Goal: Task Accomplishment & Management: Complete application form

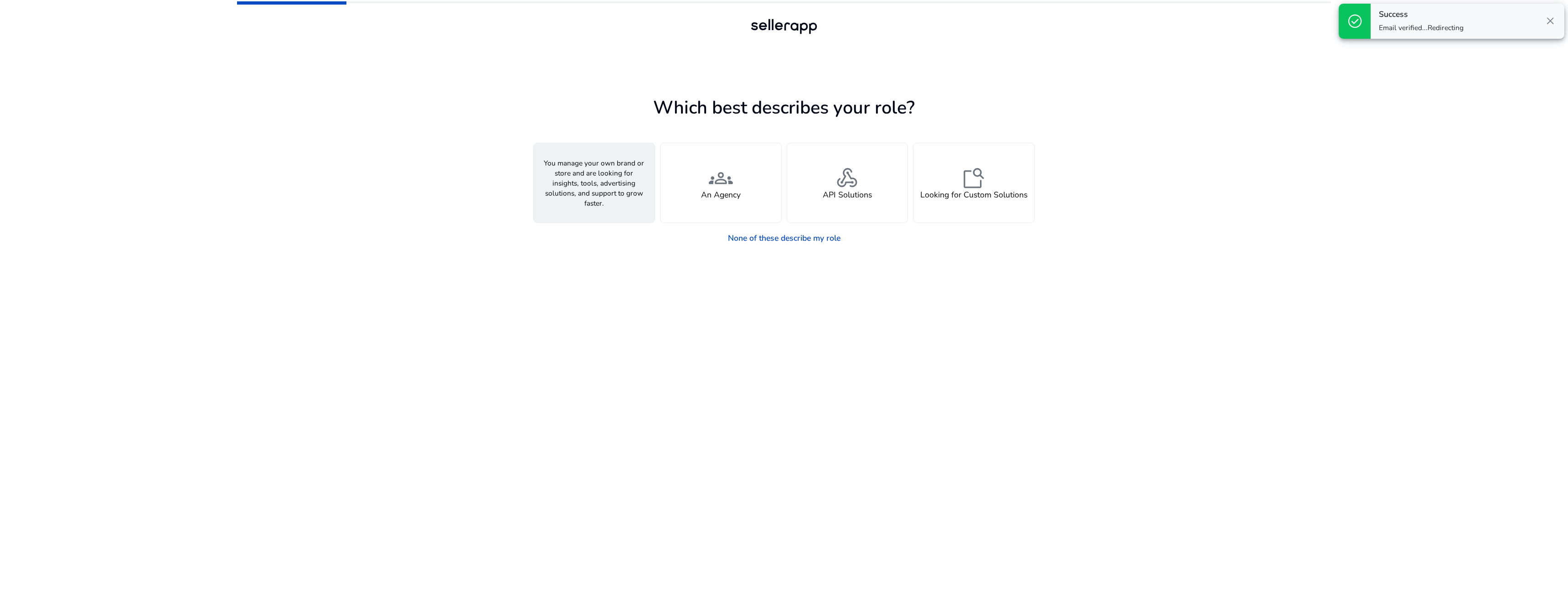
click at [591, 198] on h4 "A Seller" at bounding box center [594, 195] width 29 height 10
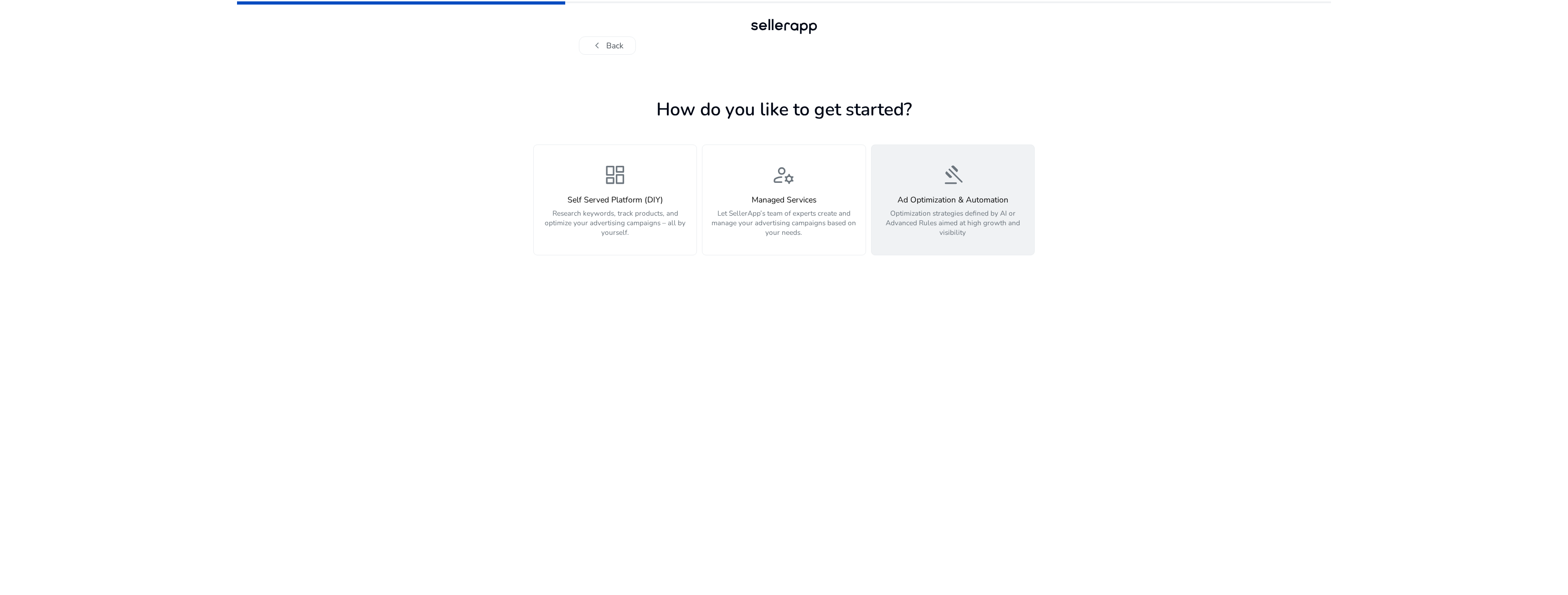
click at [893, 229] on p "Optimization strategies defined by AI or Advanced Rules aimed at high growth an…" at bounding box center [952, 223] width 151 height 29
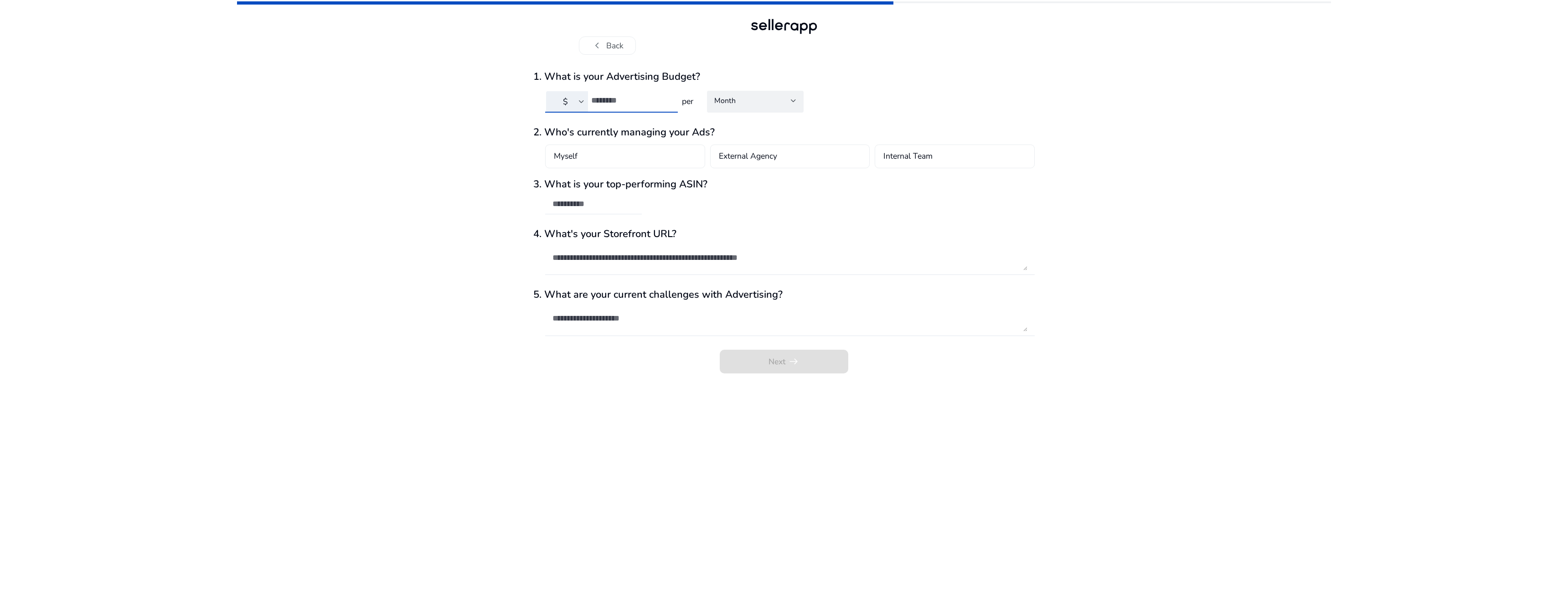
click at [629, 101] on input "number" at bounding box center [630, 100] width 79 height 10
type input "***"
click at [423, 118] on div "chevron_left Back 1. What is your Advertising Budget? $ *** per Month 2. Who's …" at bounding box center [783, 297] width 1094 height 595
click at [760, 106] on div "Month" at bounding box center [755, 101] width 82 height 11
click at [760, 106] on div at bounding box center [784, 297] width 1568 height 595
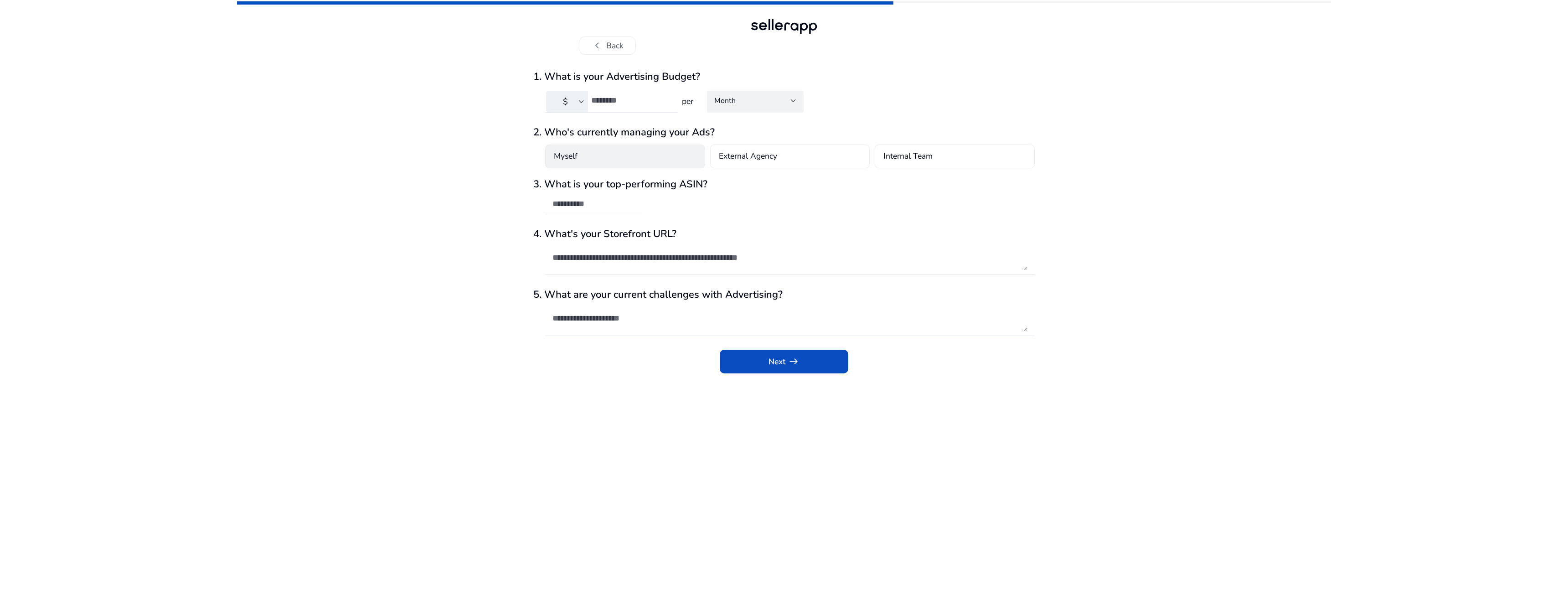
click at [611, 156] on div "Myself" at bounding box center [625, 155] width 160 height 23
click at [593, 204] on input "text" at bounding box center [593, 205] width 82 height 10
click at [591, 207] on input "text" at bounding box center [593, 205] width 82 height 10
paste input "**********"
type input "**********"
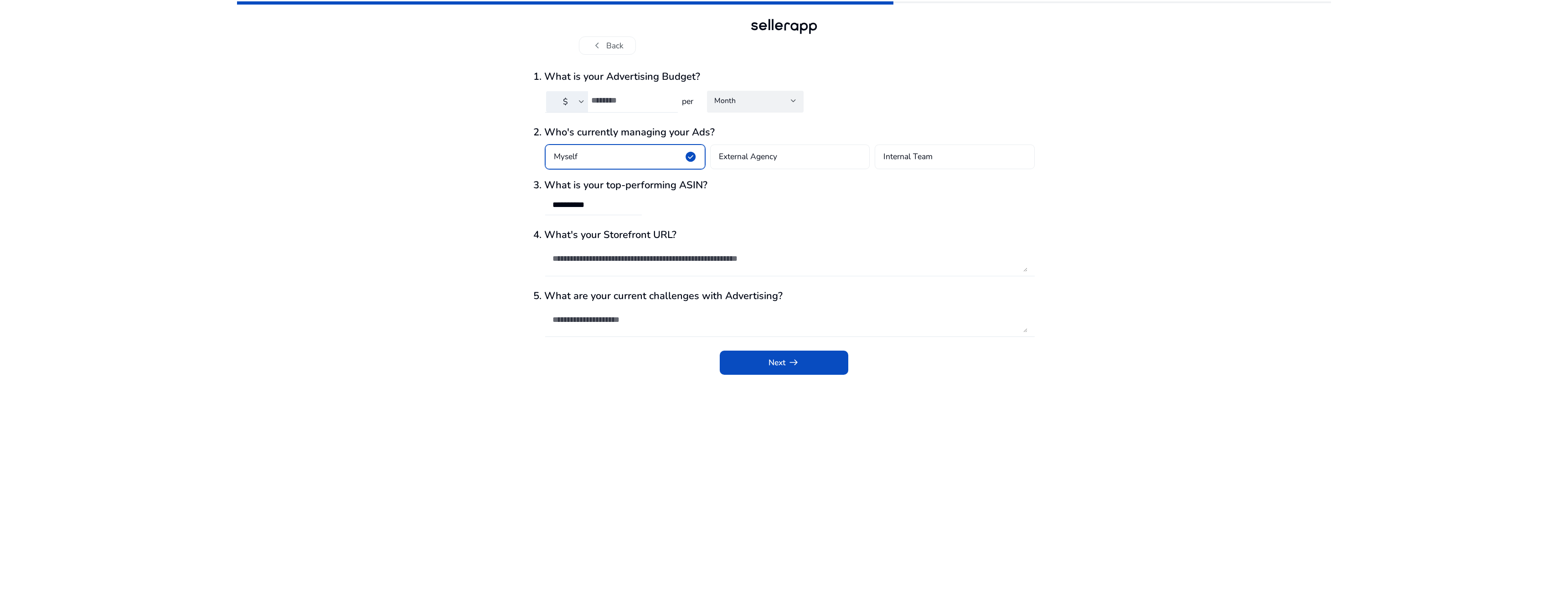
click at [612, 264] on textarea at bounding box center [790, 258] width 475 height 26
paste textarea "**********"
type textarea "**********"
click at [651, 322] on textarea at bounding box center [790, 320] width 475 height 26
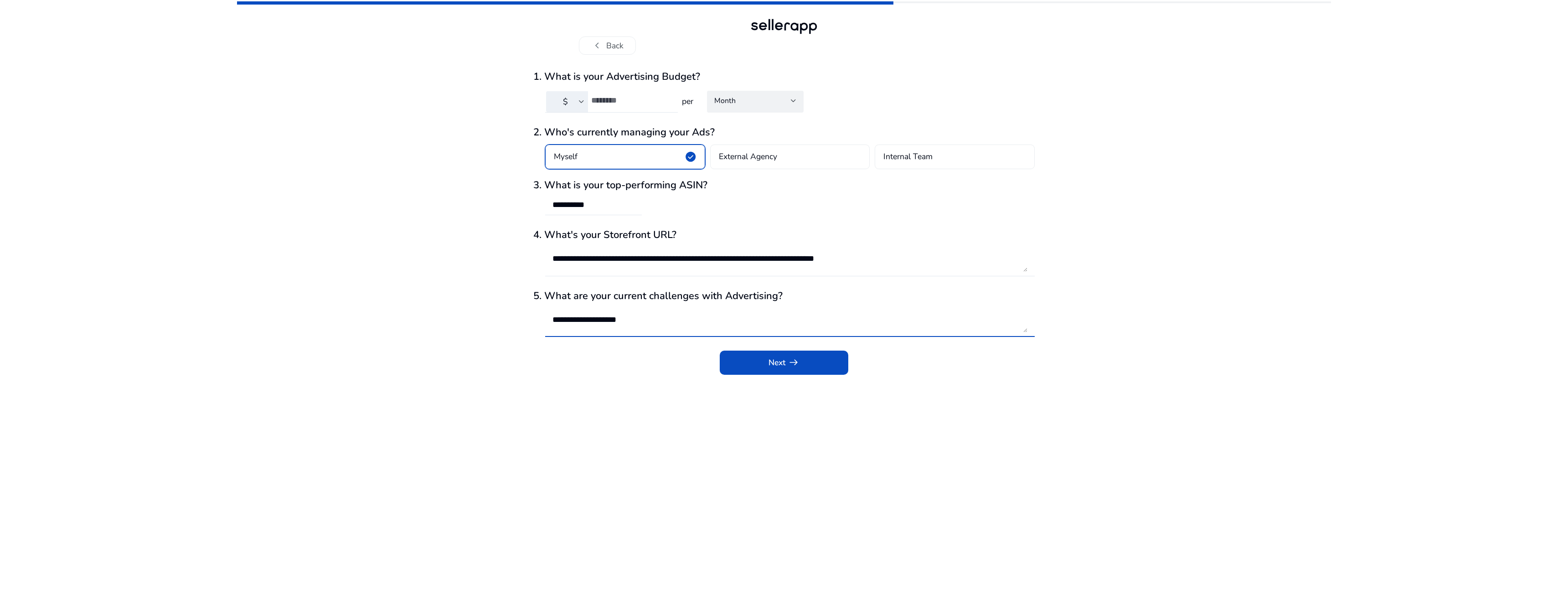
type textarea "**********"
click at [732, 349] on form "**********" at bounding box center [783, 225] width 501 height 308
click at [744, 352] on span "submit" at bounding box center [784, 362] width 129 height 22
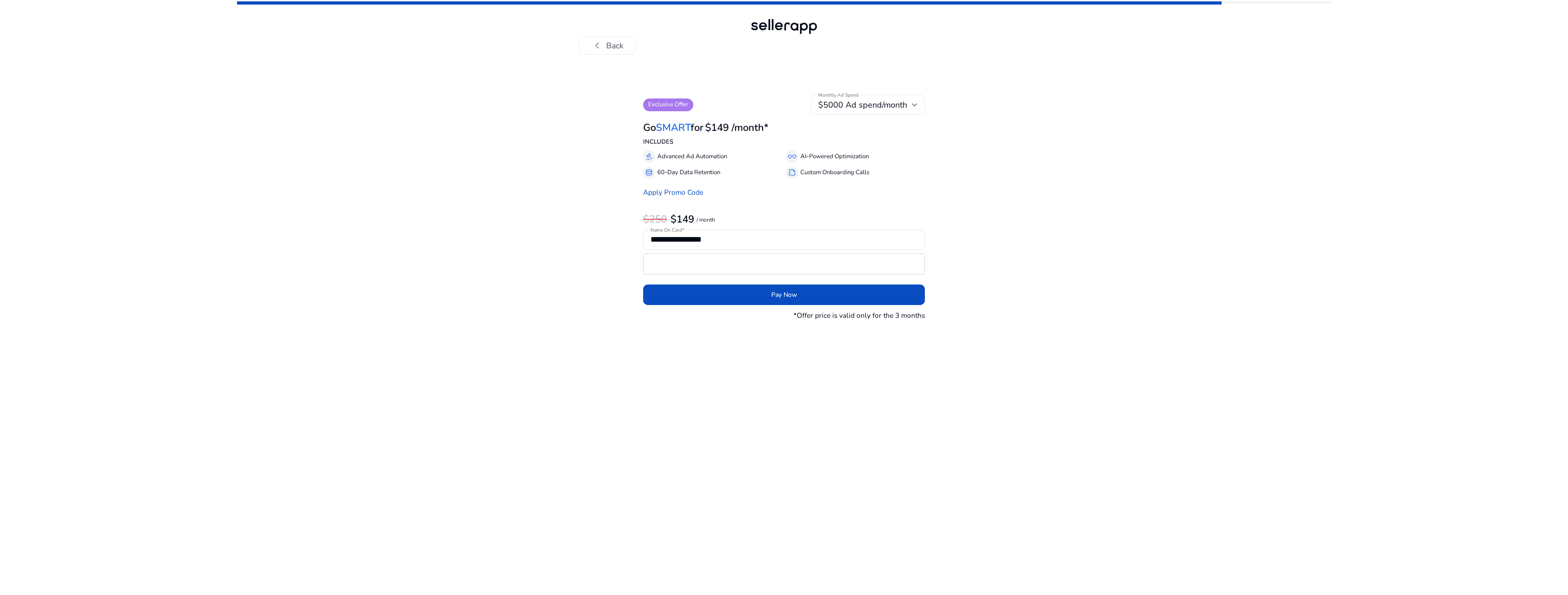
click at [876, 111] on div "$5000 Ad spend/month" at bounding box center [867, 105] width 99 height 20
click at [869, 103] on div at bounding box center [784, 297] width 1568 height 595
click at [838, 112] on div "$5000 Ad spend/month" at bounding box center [867, 105] width 99 height 20
click at [839, 108] on div at bounding box center [784, 297] width 1568 height 595
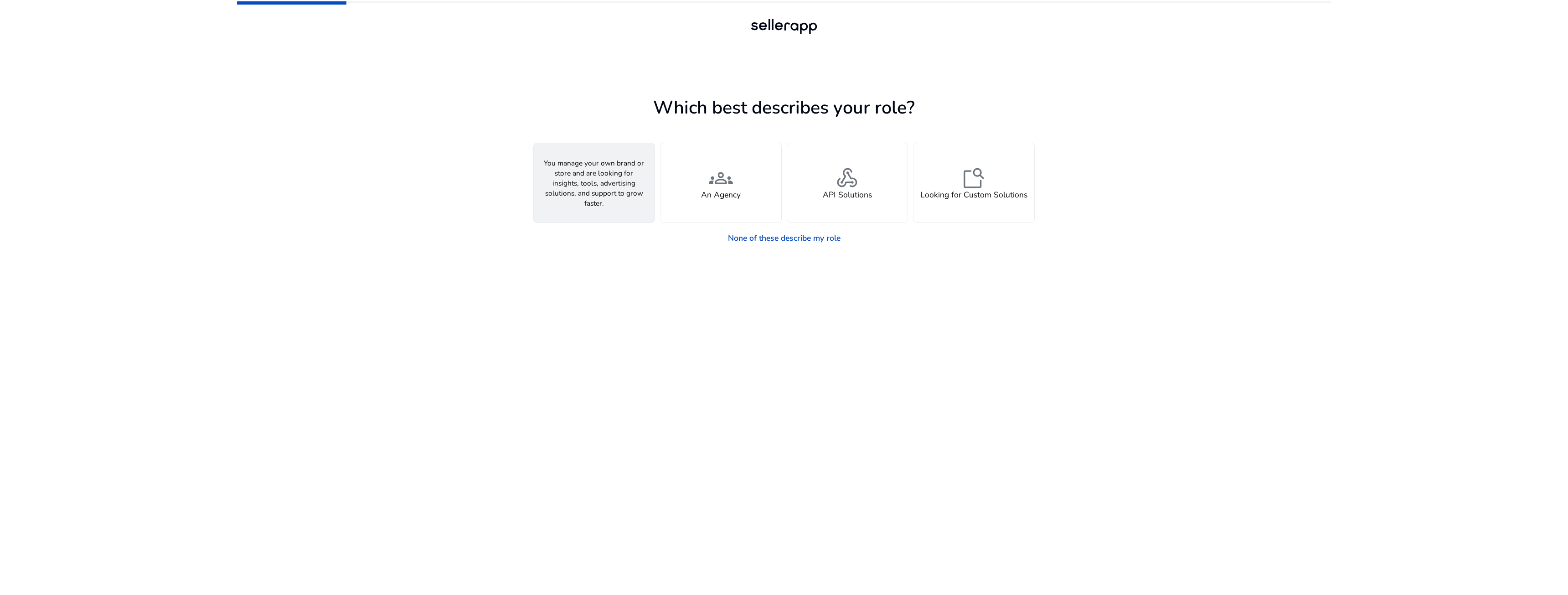
click at [599, 190] on h4 "A Seller" at bounding box center [594, 195] width 29 height 10
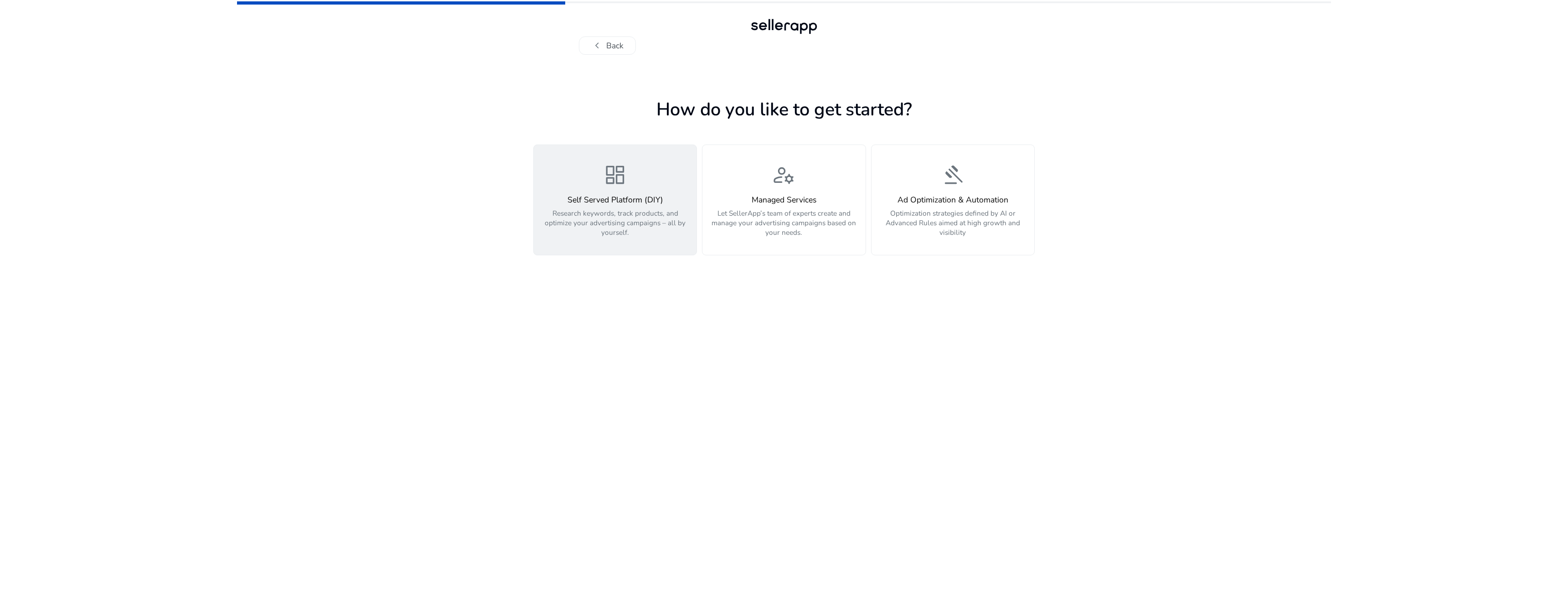
click at [658, 205] on h4 "Self Served Platform (DIY)" at bounding box center [614, 200] width 151 height 10
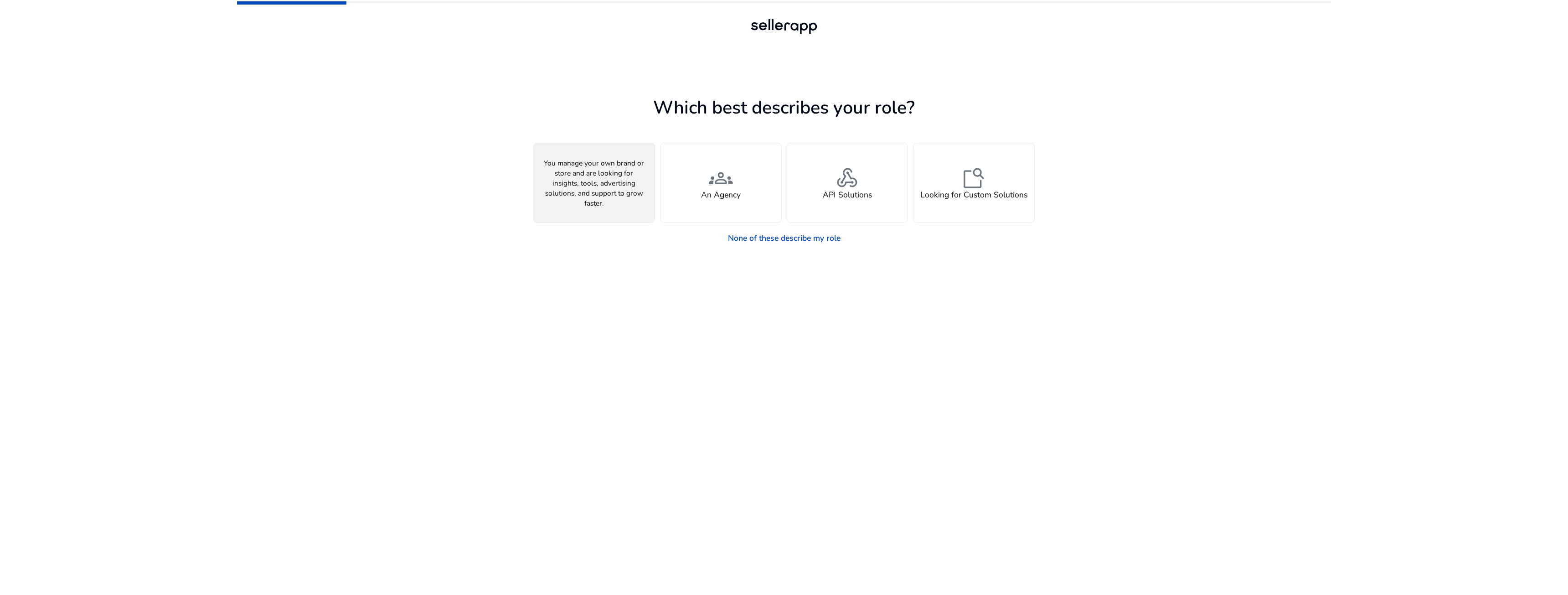
click at [606, 195] on h4 "A Seller" at bounding box center [594, 195] width 29 height 10
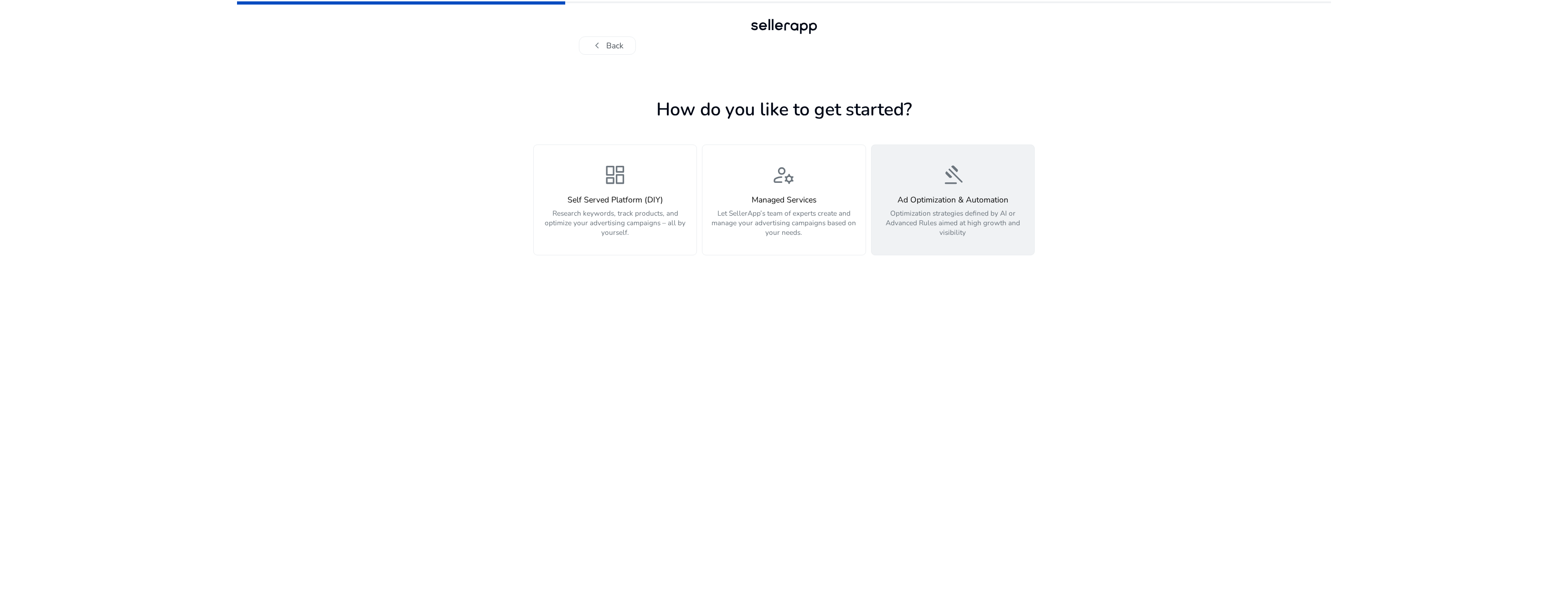
click at [875, 207] on div "Ad Optimization & Automation Optimization strategies defined by AI or Advanced …" at bounding box center [952, 216] width 151 height 42
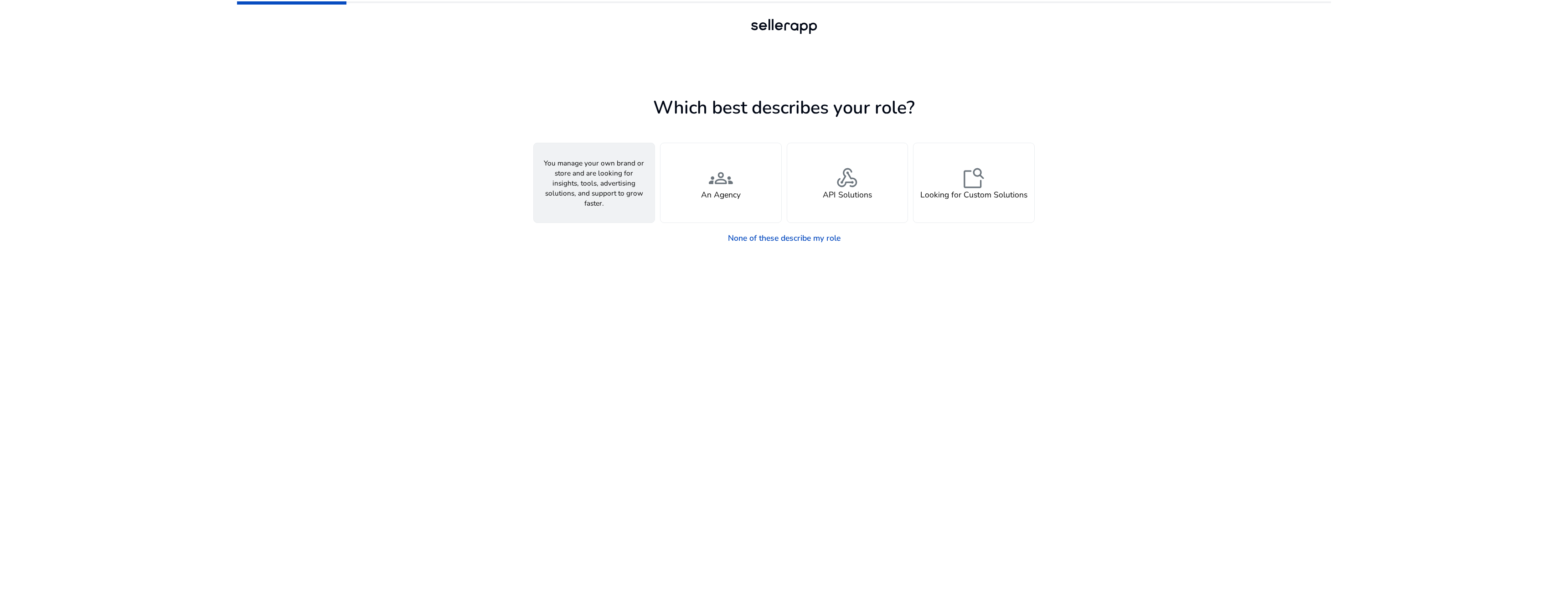
click at [572, 171] on div "person A Seller" at bounding box center [594, 183] width 121 height 80
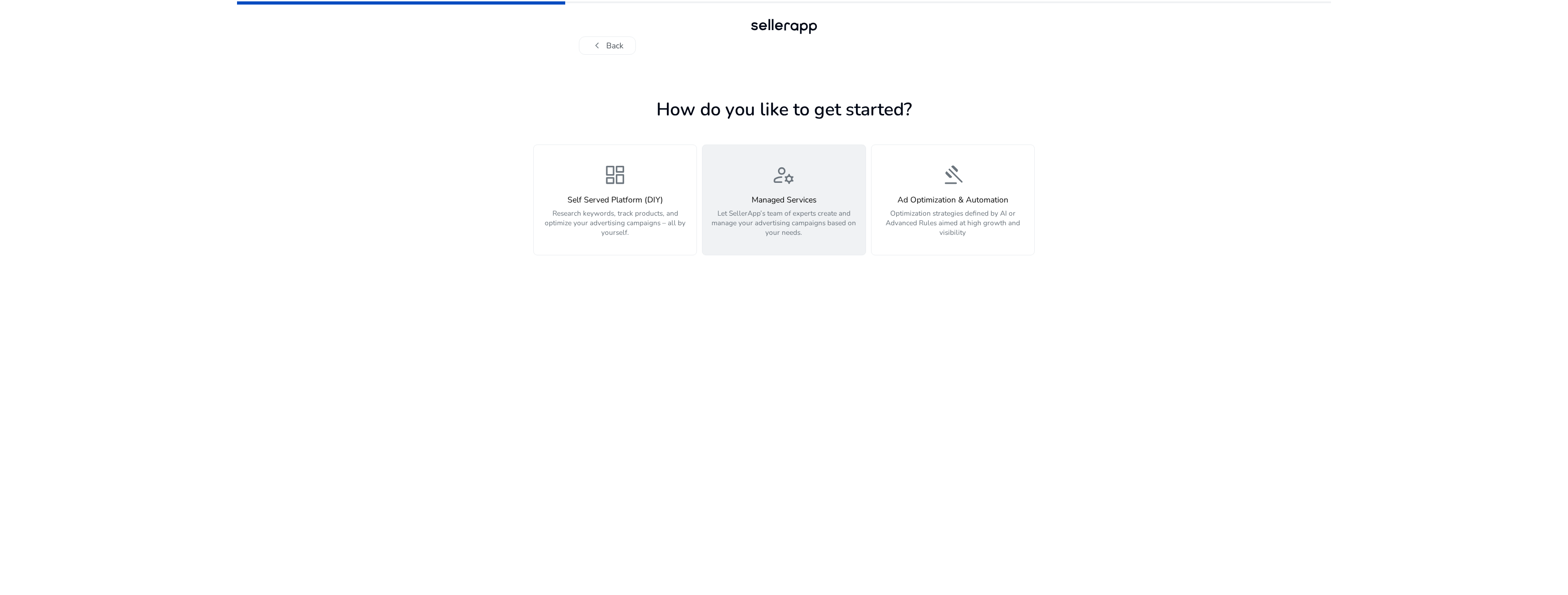
click at [780, 214] on p "Let SellerApp’s team of experts create and manage your advertising campaigns ba…" at bounding box center [783, 223] width 151 height 29
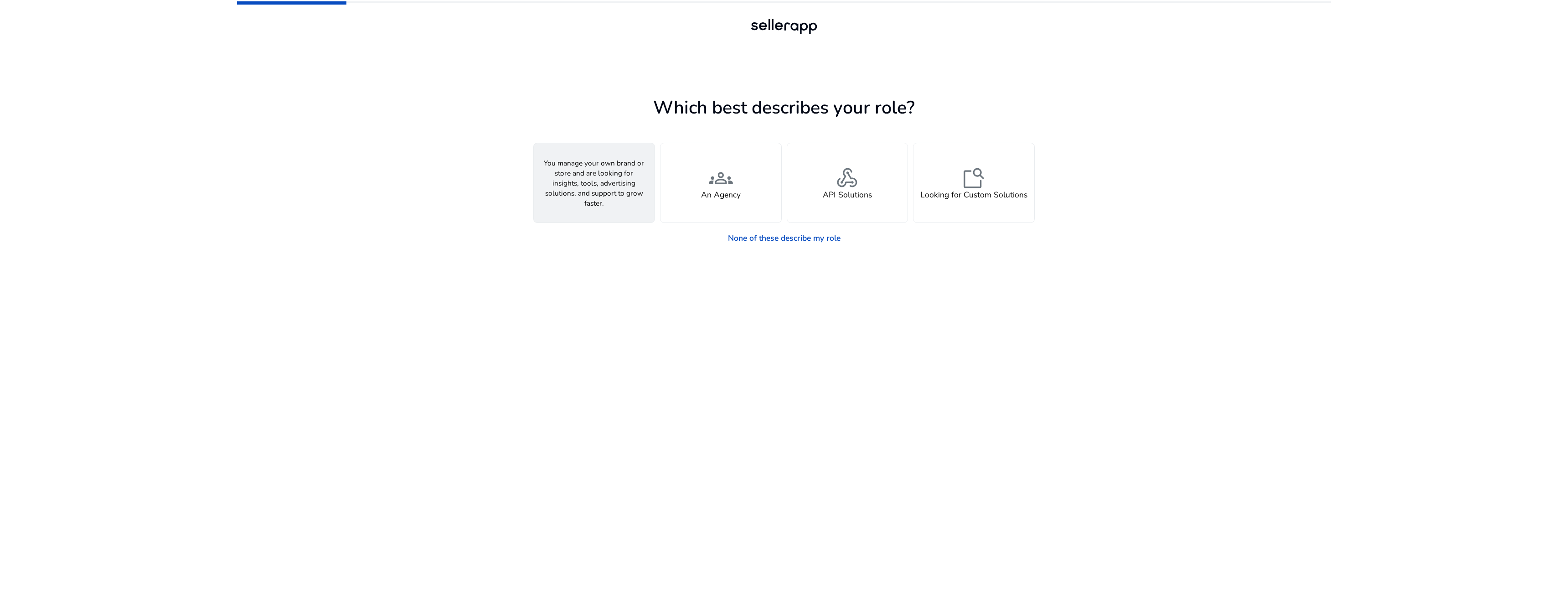
click at [597, 184] on span "person" at bounding box center [594, 179] width 24 height 24
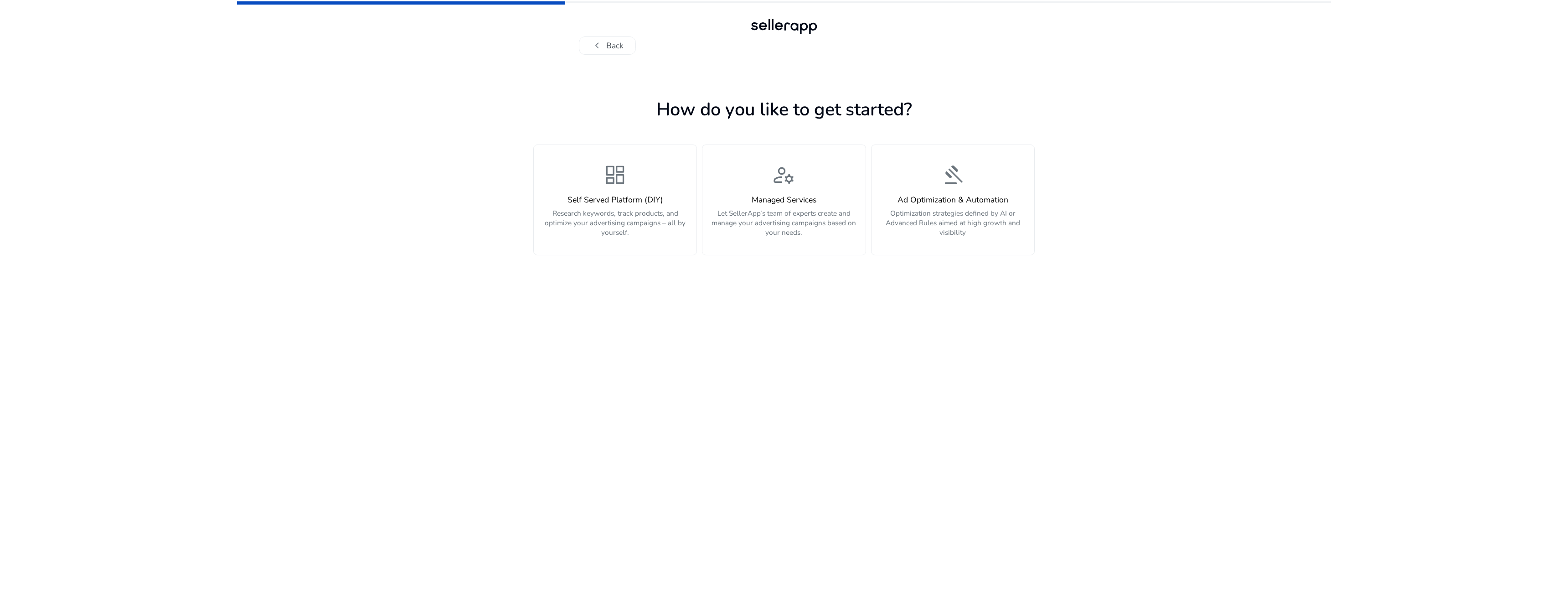
click at [597, 184] on div "dashboard Self Served Platform (DIY) Research keywords, track products, and opt…" at bounding box center [614, 200] width 151 height 74
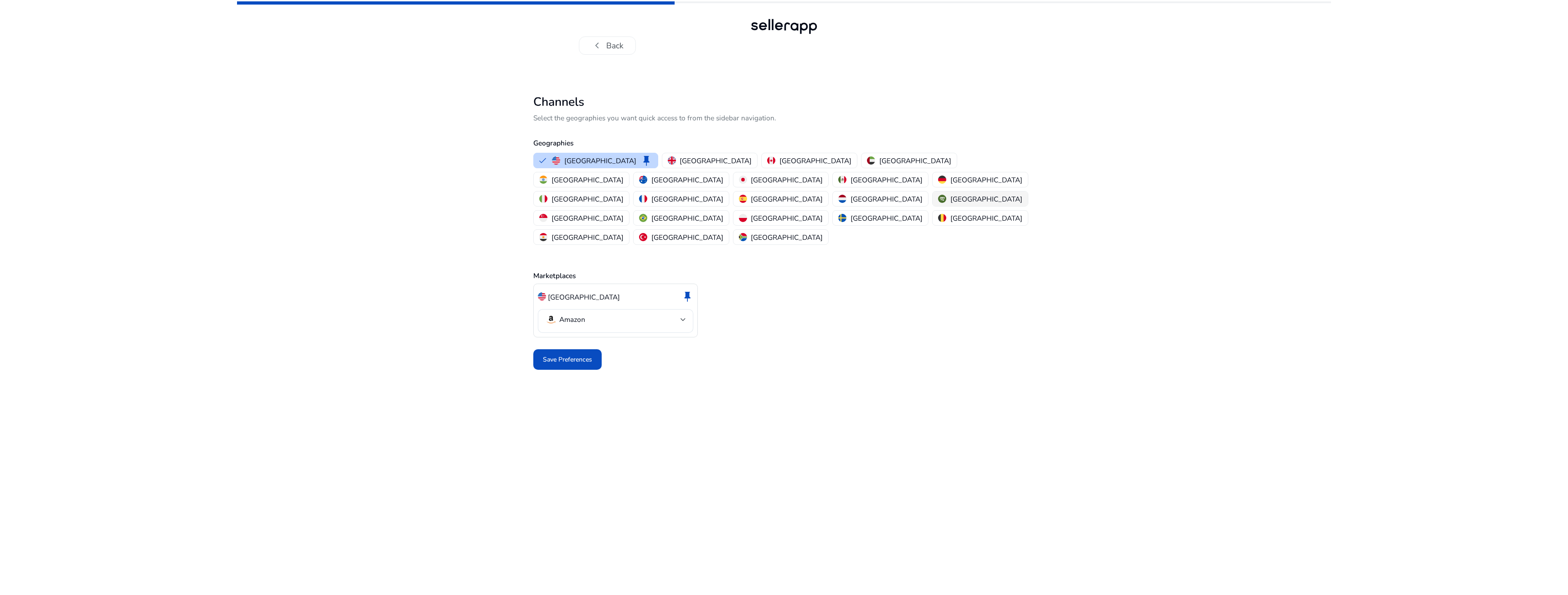
click at [875, 192] on button "Saudi Arabia" at bounding box center [980, 199] width 95 height 14
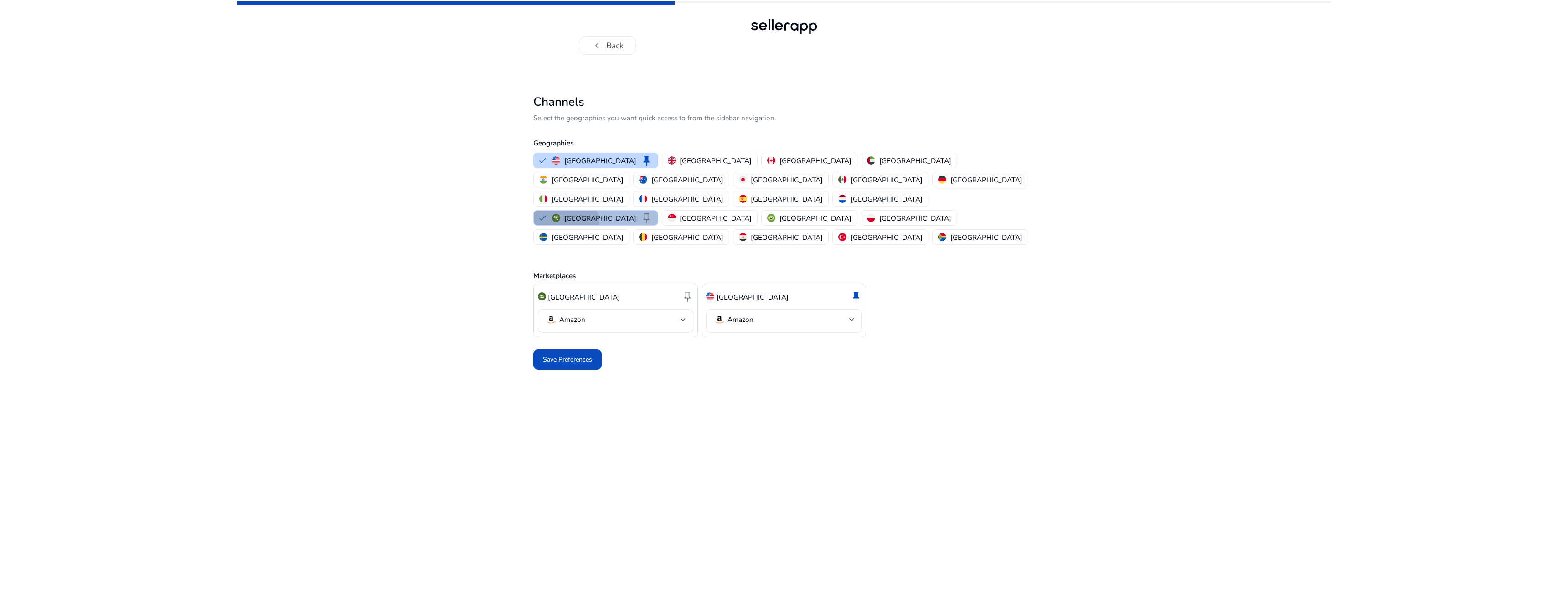
click at [652, 212] on div "Saudi Arabia keep" at bounding box center [602, 217] width 101 height 12
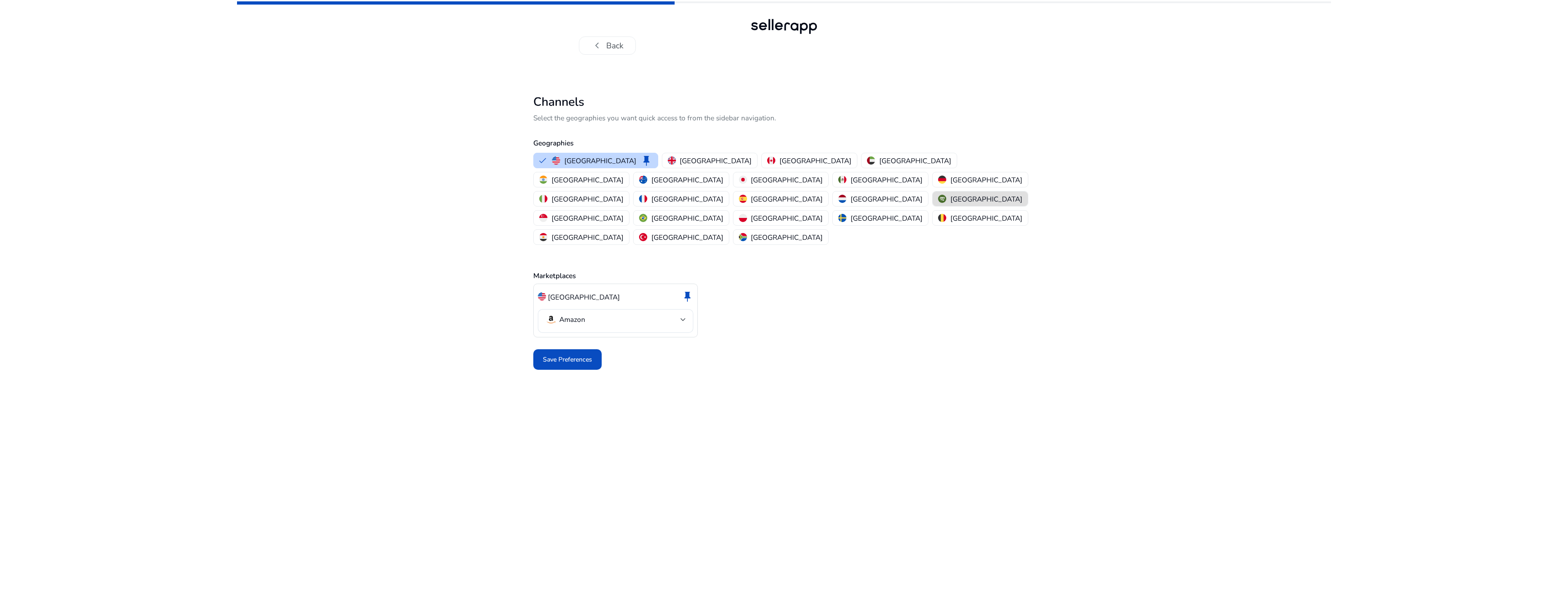
click at [875, 192] on button "Saudi Arabia" at bounding box center [980, 199] width 95 height 14
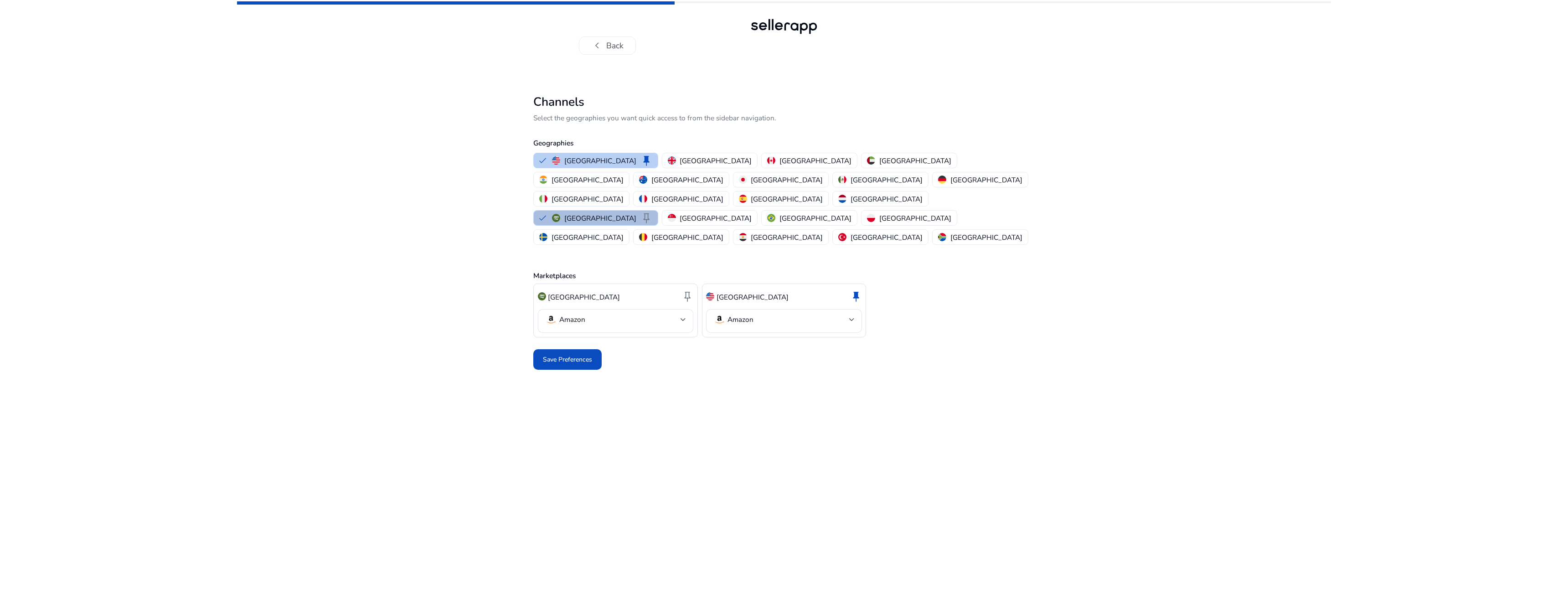
click at [590, 159] on p "United States" at bounding box center [600, 161] width 72 height 10
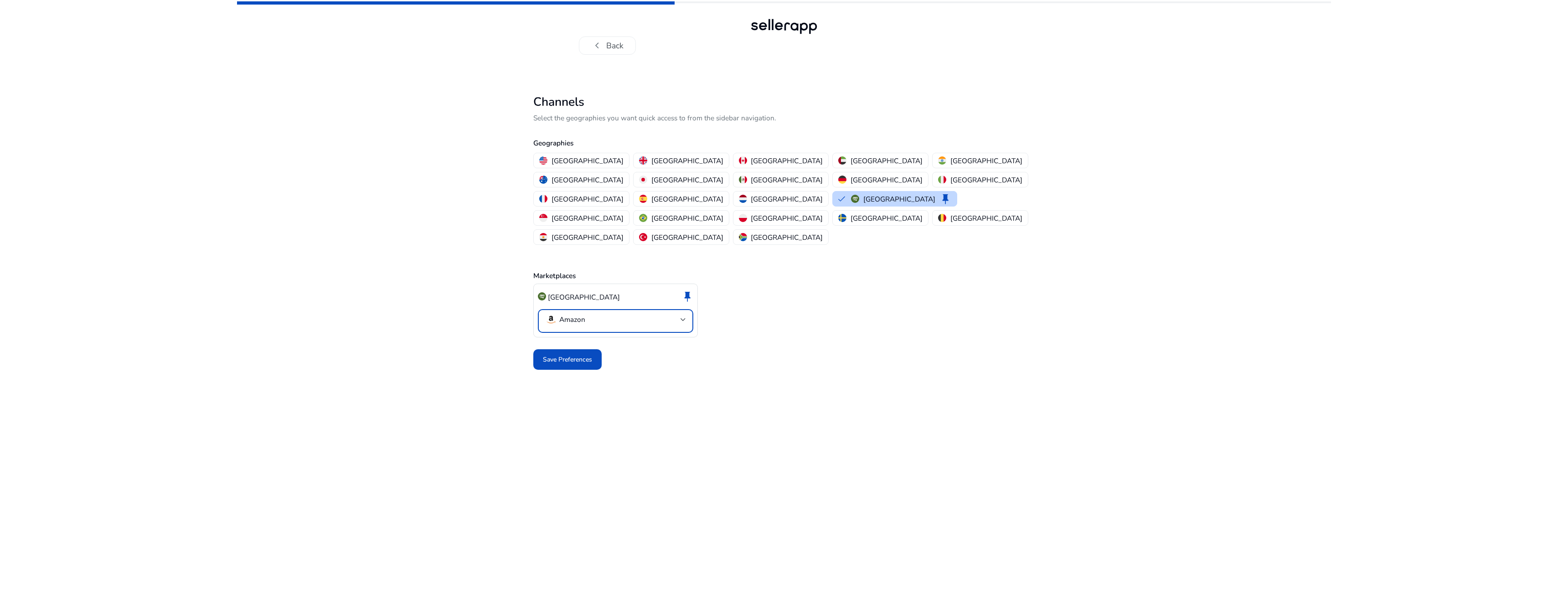
click at [620, 314] on mat-select-trigger "Amazon" at bounding box center [613, 320] width 135 height 12
click at [602, 309] on span "Amazon keep" at bounding box center [623, 309] width 126 height 12
click at [593, 308] on p "Amazon" at bounding box center [586, 309] width 26 height 10
click at [639, 369] on div at bounding box center [784, 297] width 1568 height 595
click at [580, 349] on span at bounding box center [567, 359] width 68 height 22
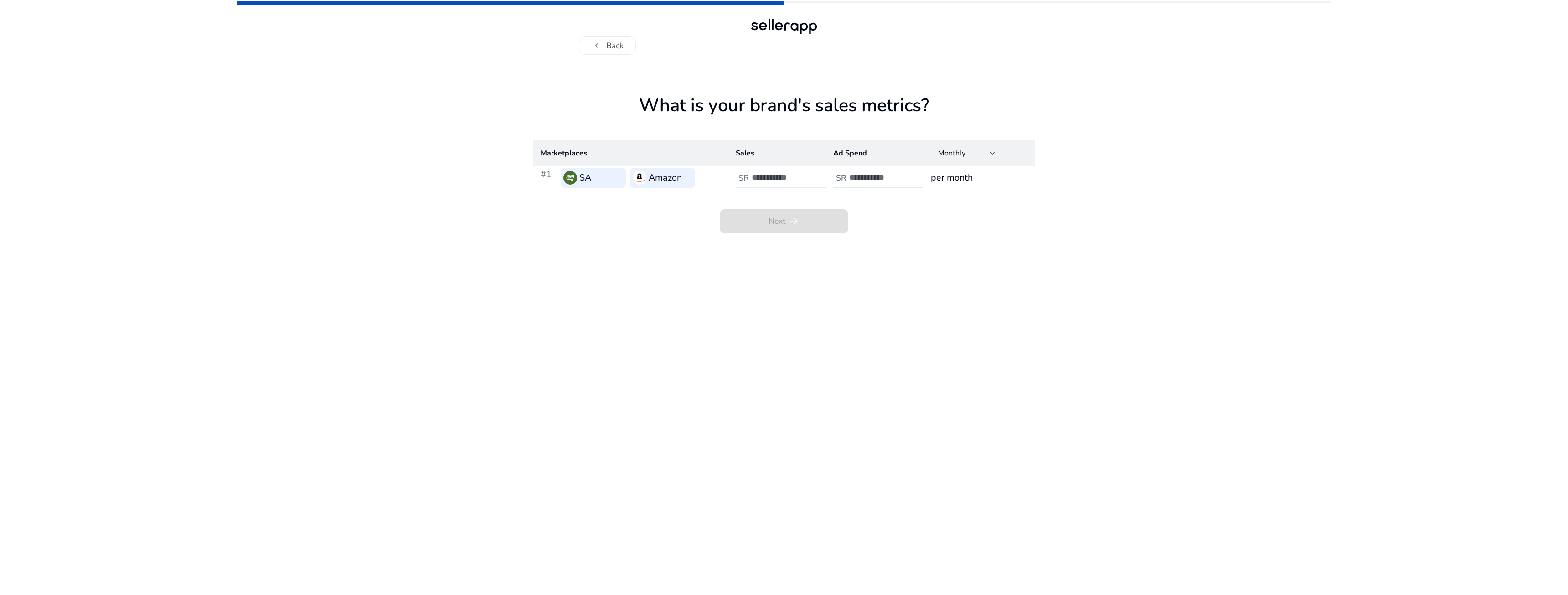
click at [786, 176] on input "number" at bounding box center [782, 177] width 61 height 10
type input "*****"
click at [863, 180] on input "number" at bounding box center [880, 177] width 61 height 10
type input "****"
click at [875, 203] on div "Next arrow_right_alt" at bounding box center [783, 212] width 501 height 43
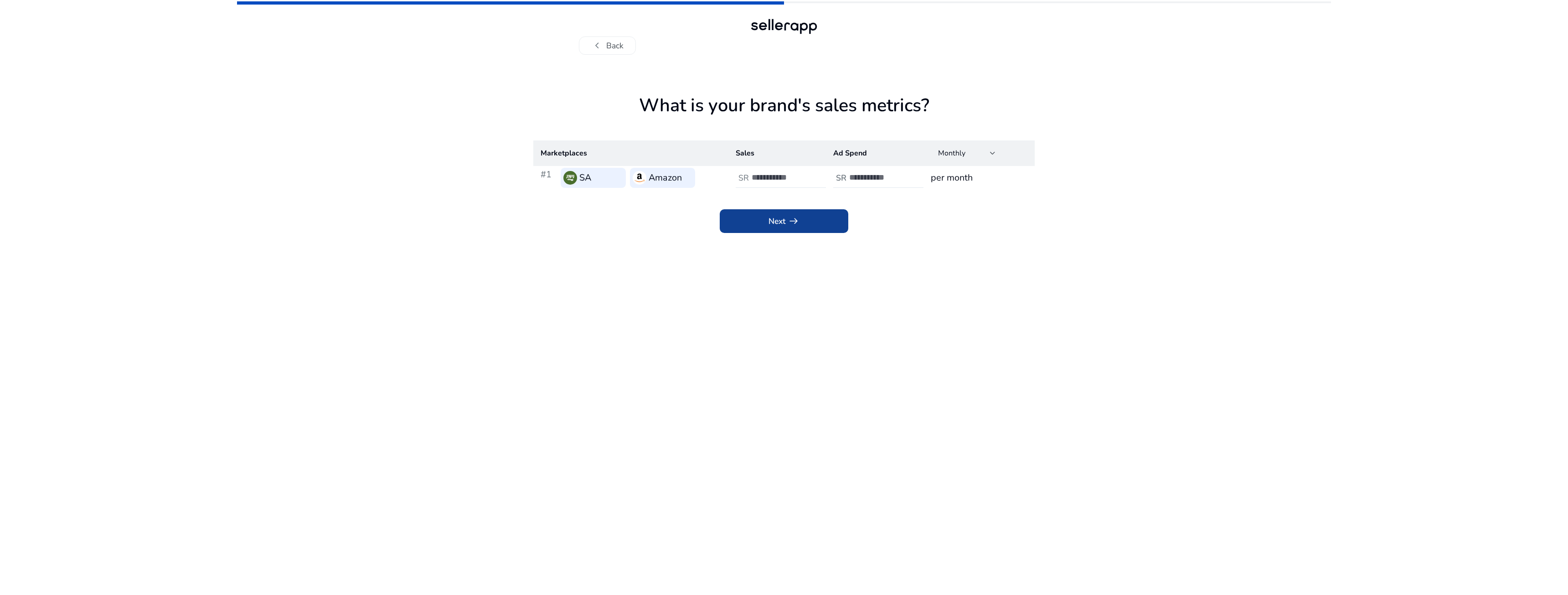
click at [823, 218] on span at bounding box center [784, 221] width 129 height 22
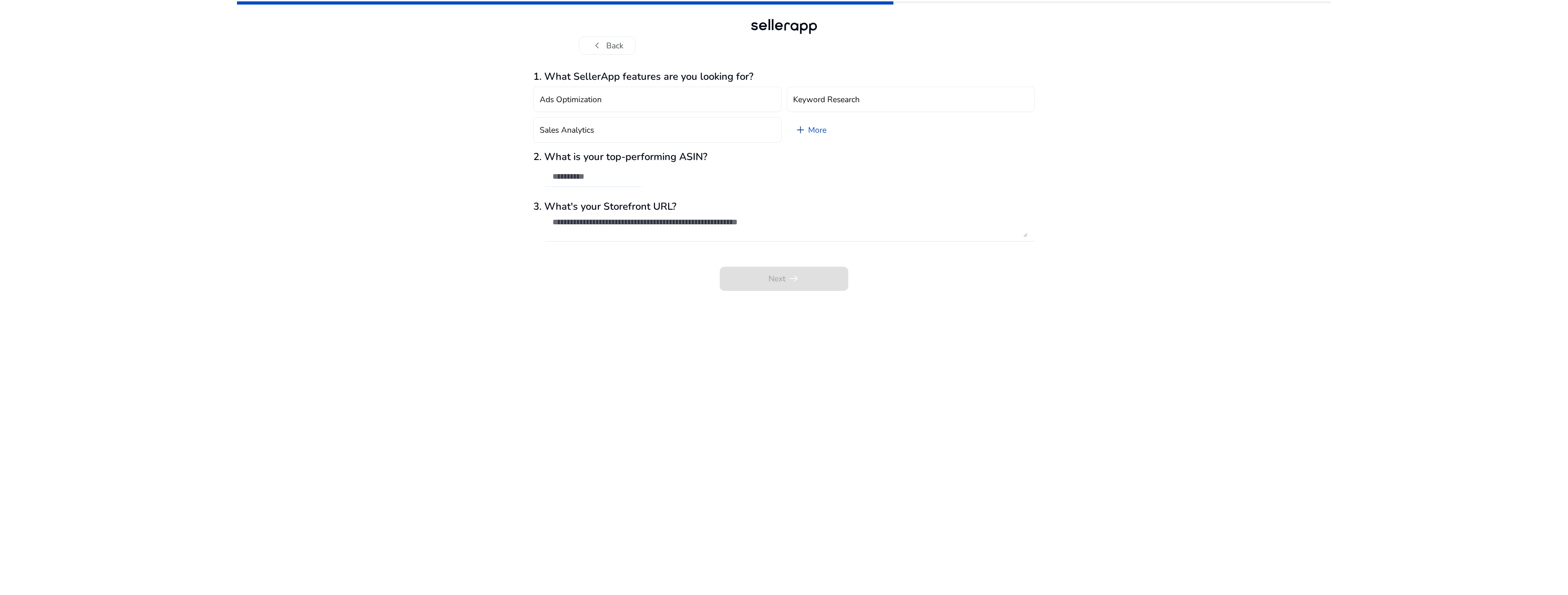
click at [610, 171] on div at bounding box center [593, 176] width 82 height 20
click at [630, 211] on h3 "3. What's your Storefront URL?" at bounding box center [783, 206] width 501 height 12
click at [636, 222] on textarea at bounding box center [790, 227] width 475 height 20
paste textarea "**********"
type textarea "**********"
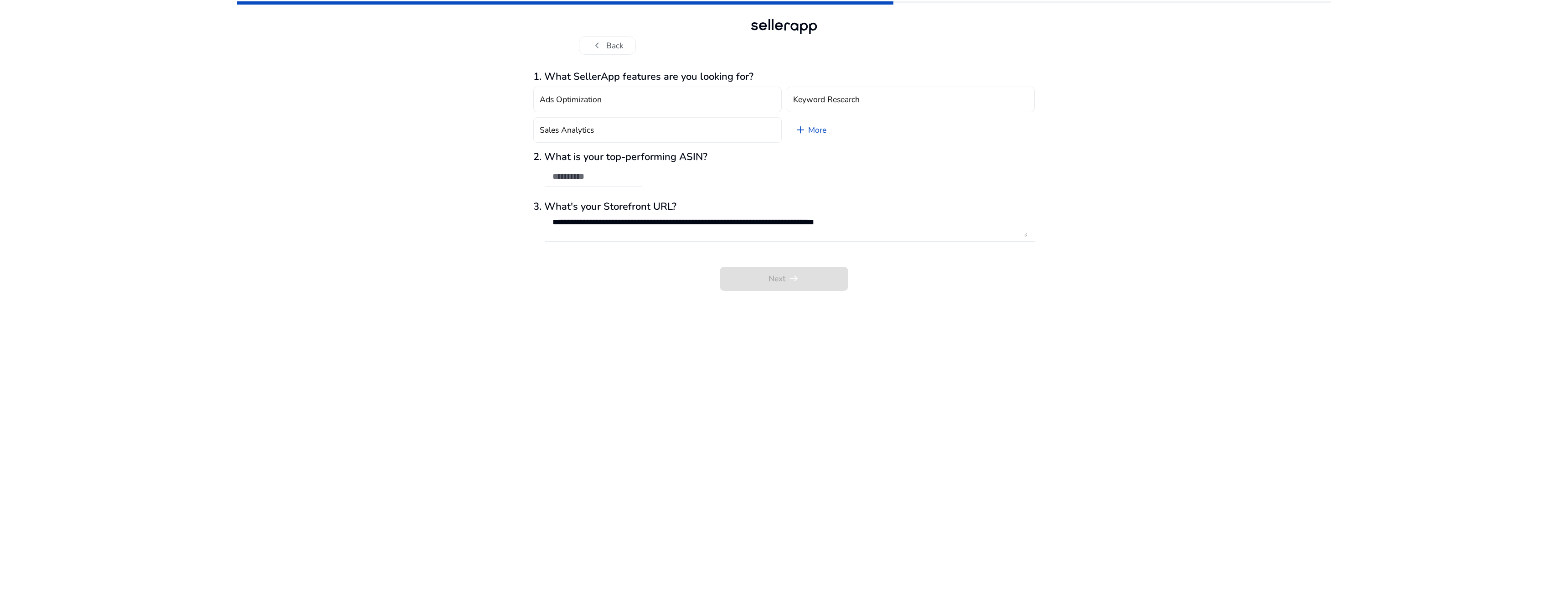
drag, startPoint x: 581, startPoint y: 171, endPoint x: 585, endPoint y: 174, distance: 5.0
click at [582, 171] on div at bounding box center [593, 176] width 82 height 20
click at [585, 174] on input "text" at bounding box center [593, 176] width 82 height 10
paste input "**********"
type input "**********"
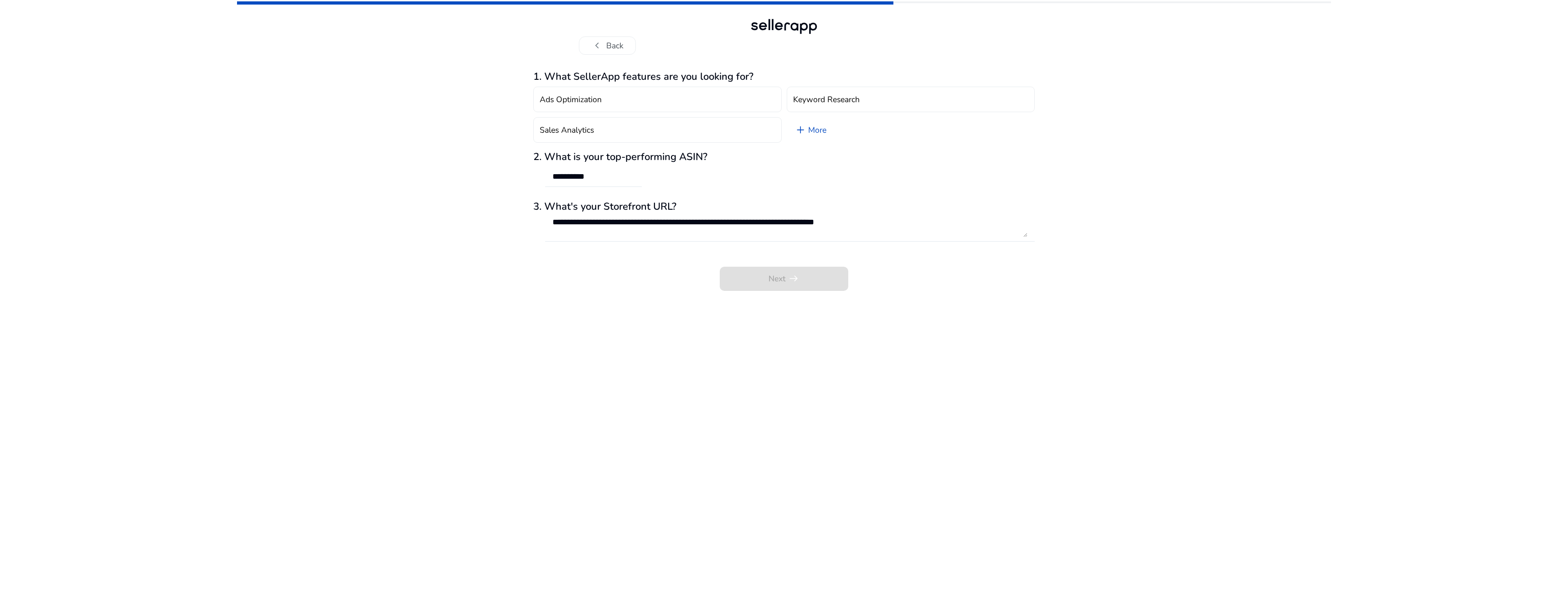
drag, startPoint x: 930, startPoint y: 309, endPoint x: 924, endPoint y: 295, distance: 15.2
click at [875, 309] on app-questions-diy "**********" at bounding box center [783, 333] width 501 height 524
click at [671, 109] on button "Ads Optimization" at bounding box center [657, 100] width 249 height 26
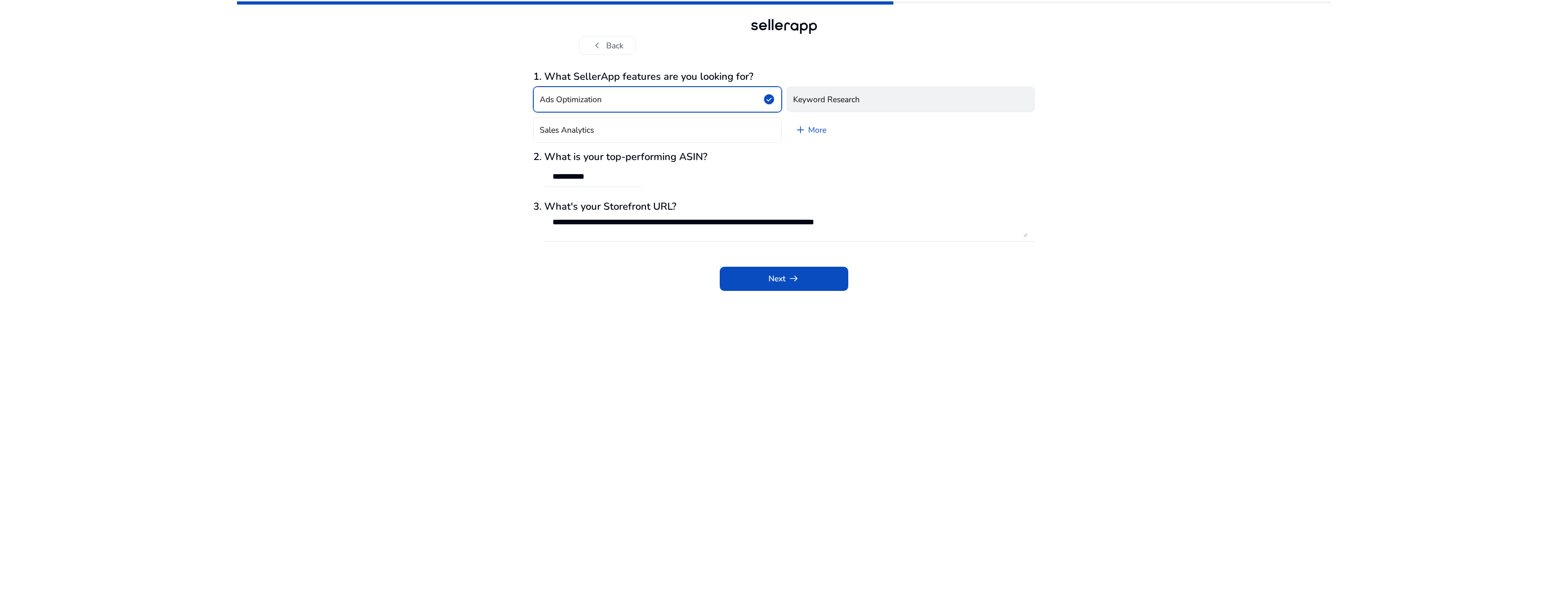
click at [827, 107] on button "Keyword Research" at bounding box center [910, 100] width 249 height 26
click at [728, 123] on button "Sales Analytics" at bounding box center [657, 130] width 249 height 26
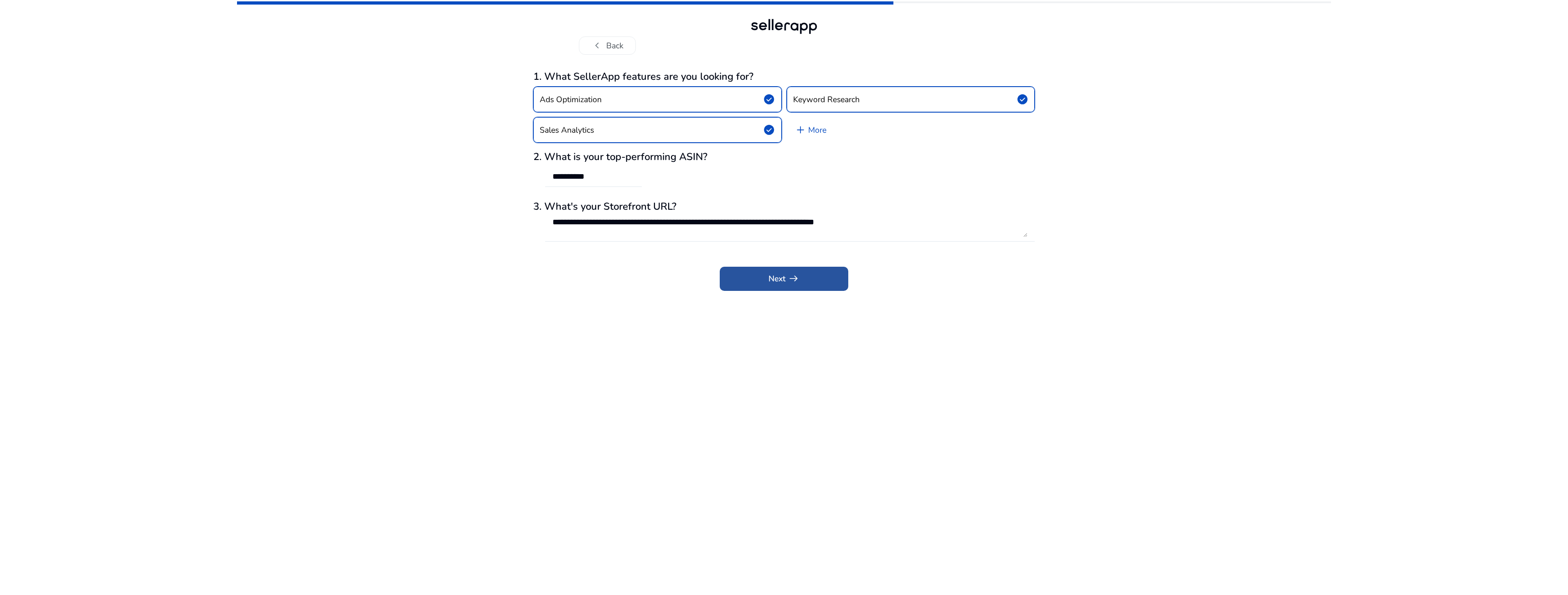
click at [787, 267] on span at bounding box center [784, 279] width 129 height 24
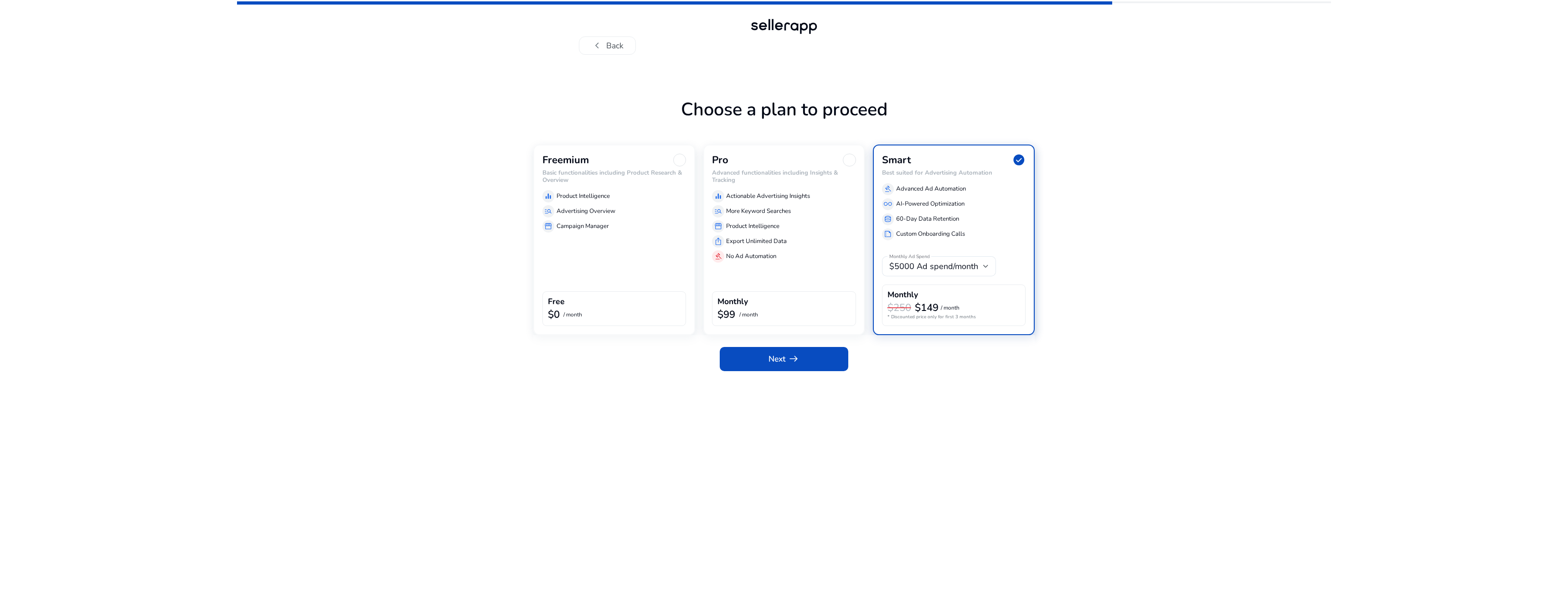
click at [639, 252] on div "Freemium Basic functionalities including Product Research & Overview equalizer …" at bounding box center [613, 239] width 162 height 191
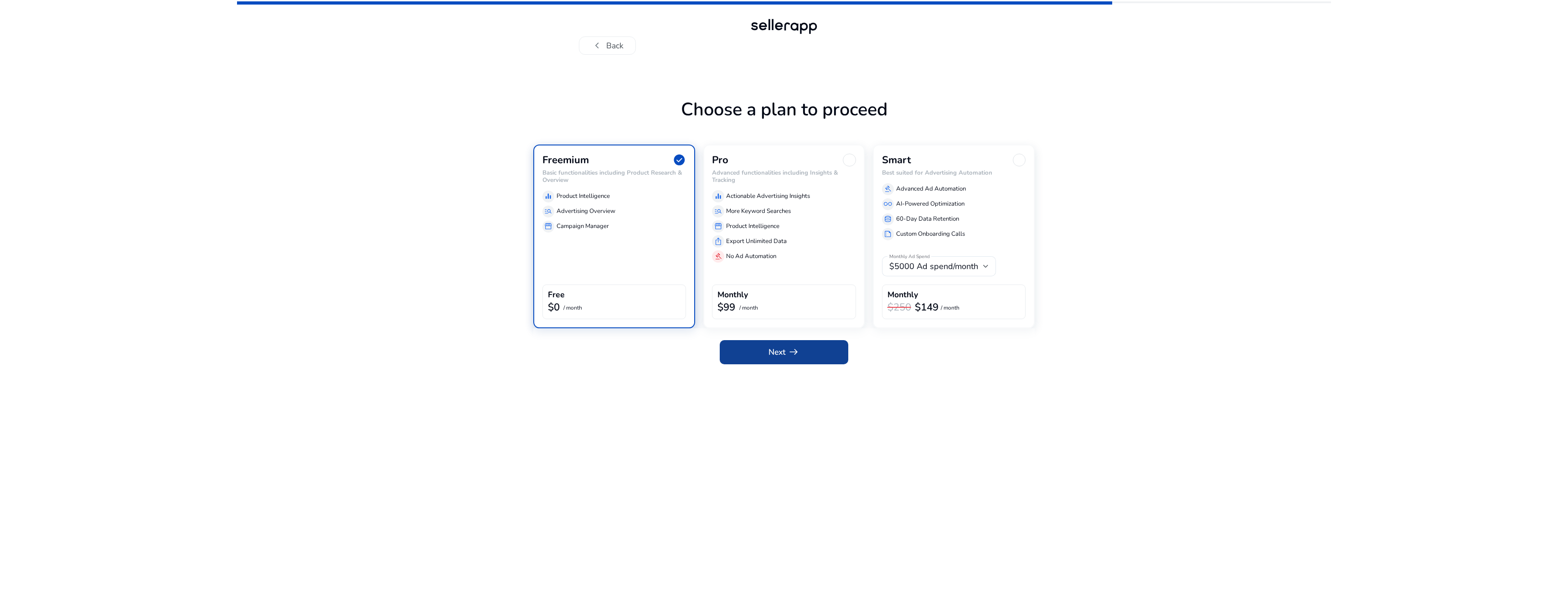
click at [775, 360] on span at bounding box center [784, 352] width 129 height 22
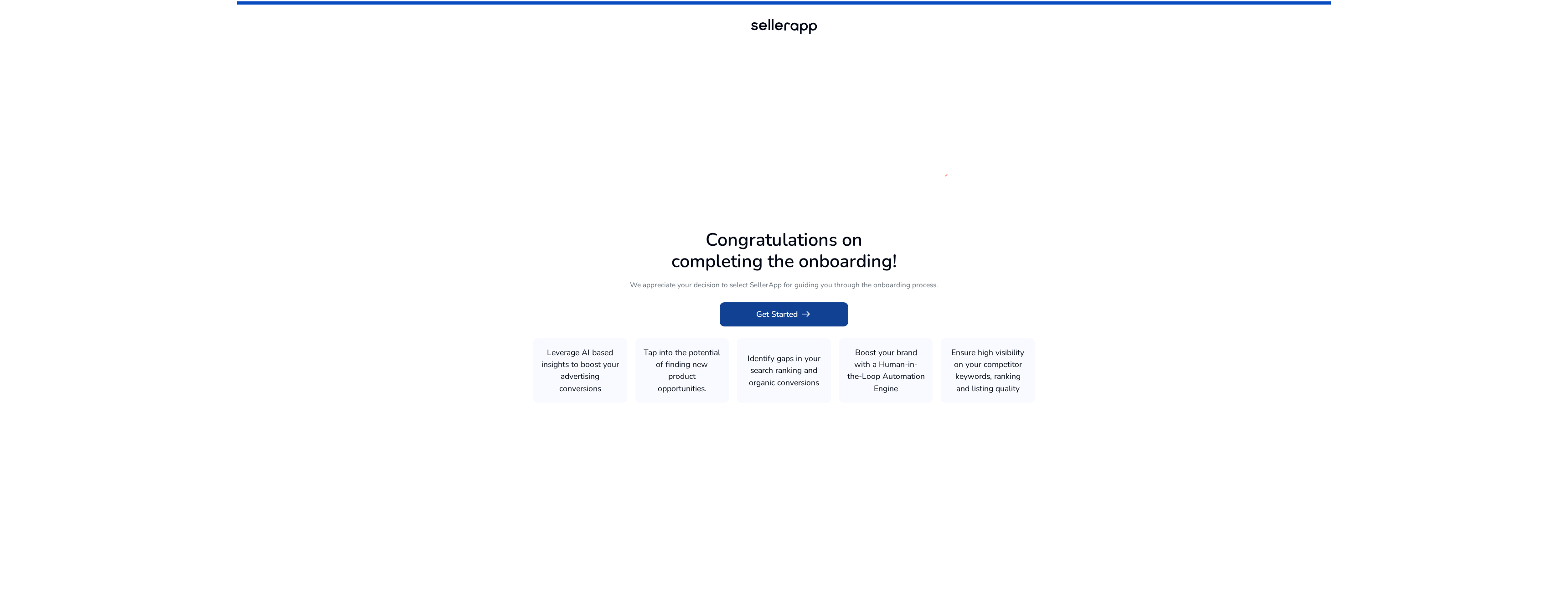
click at [793, 312] on span "Get Started arrow_right_alt" at bounding box center [783, 314] width 56 height 12
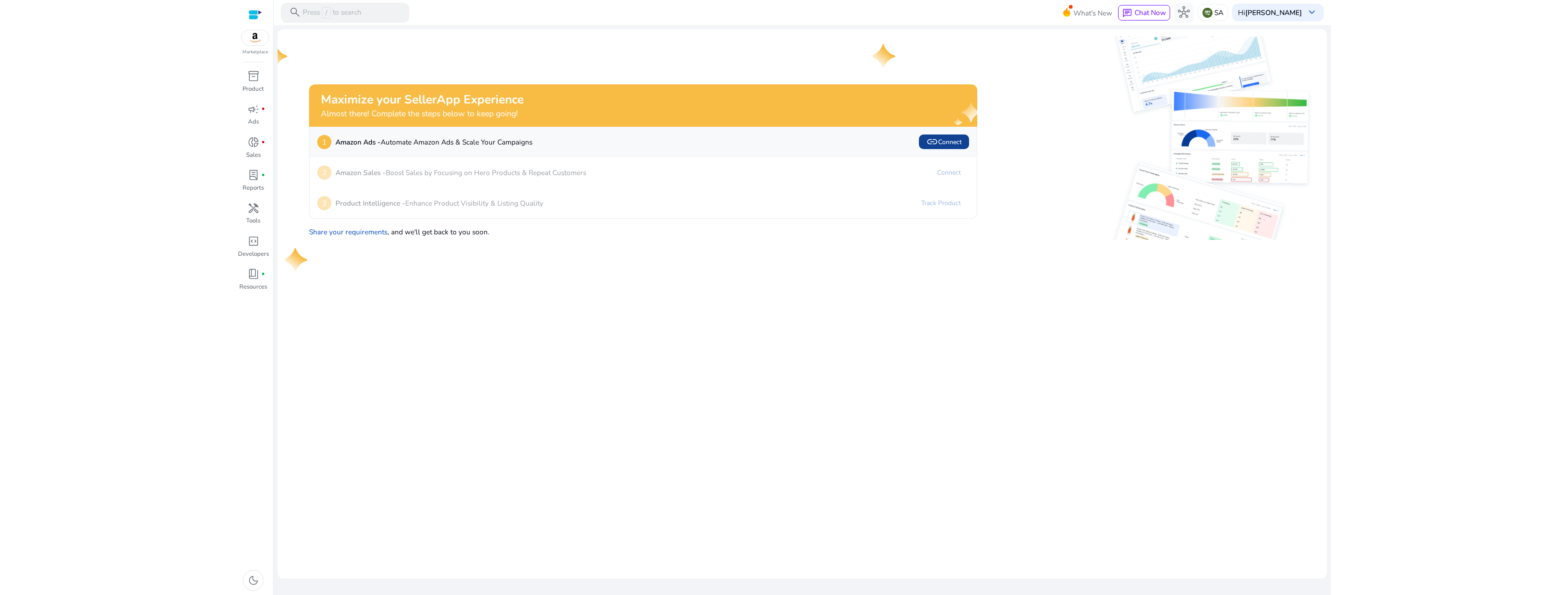
click at [875, 142] on span "link Connect" at bounding box center [944, 142] width 35 height 12
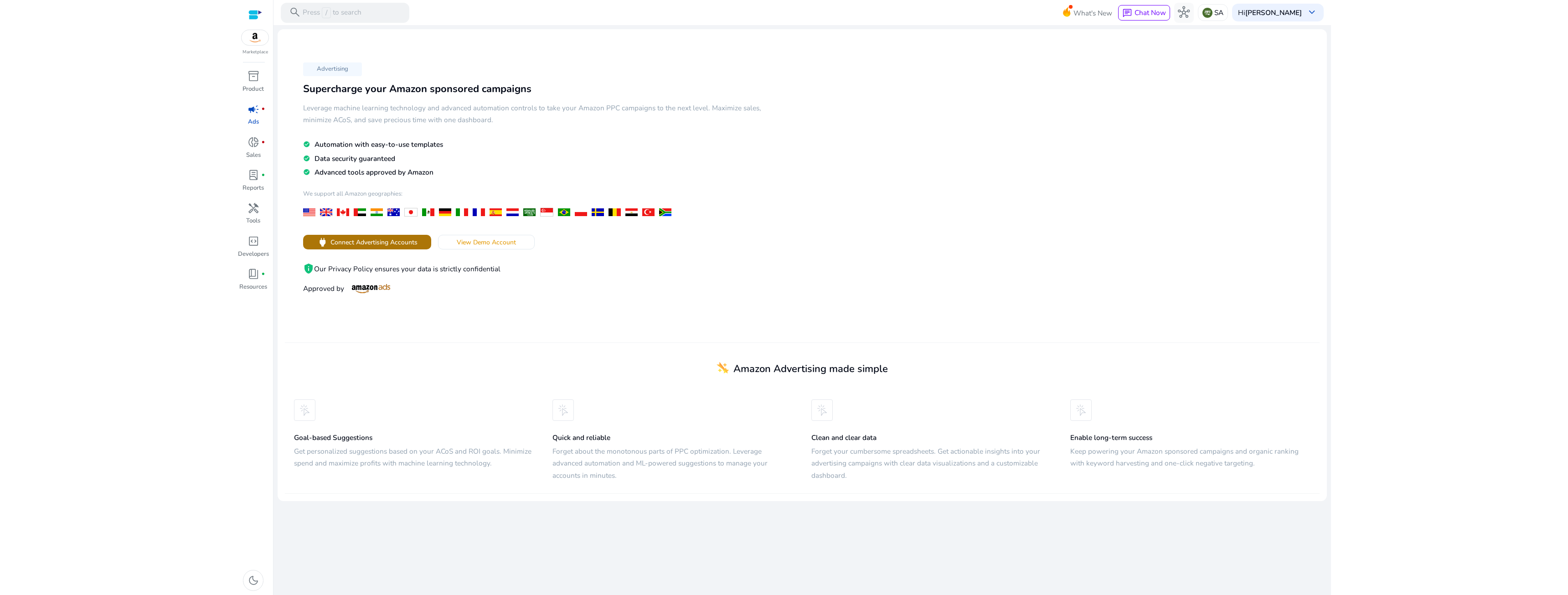
click at [415, 245] on span "Connect Advertising Accounts" at bounding box center [374, 242] width 87 height 10
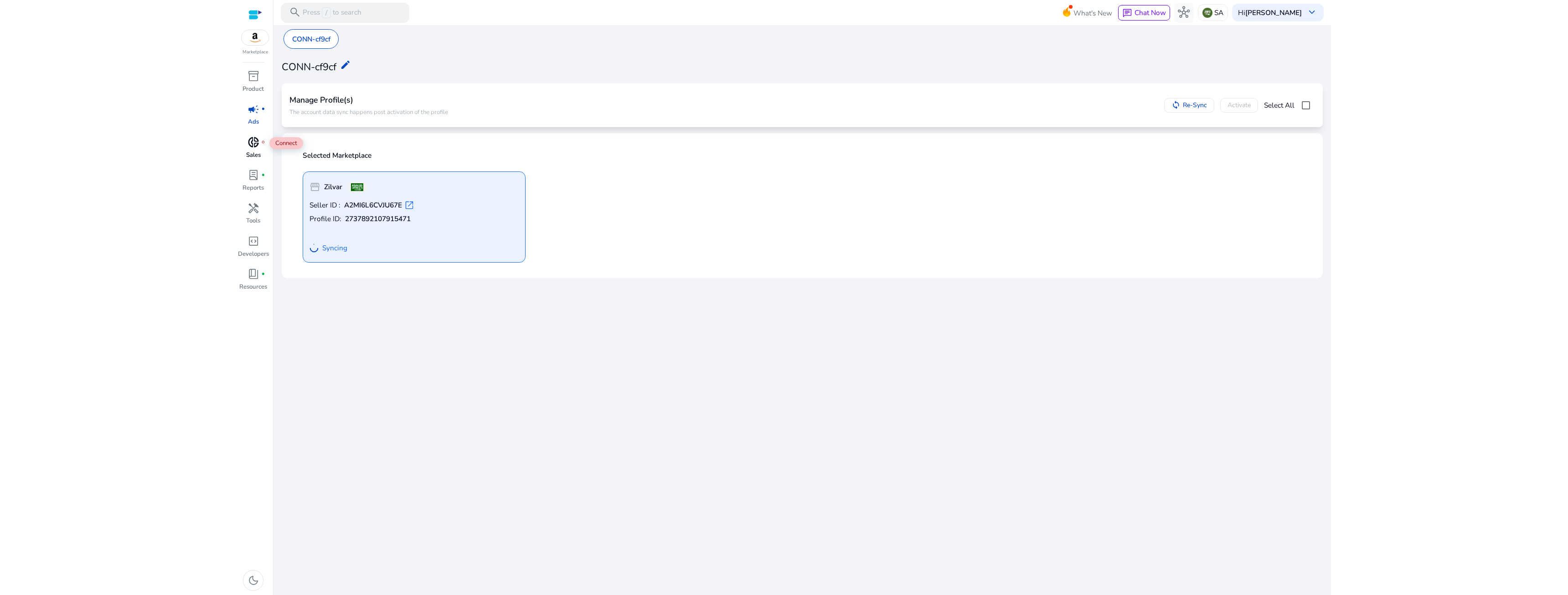
click at [252, 148] on span "donut_small" at bounding box center [253, 142] width 12 height 12
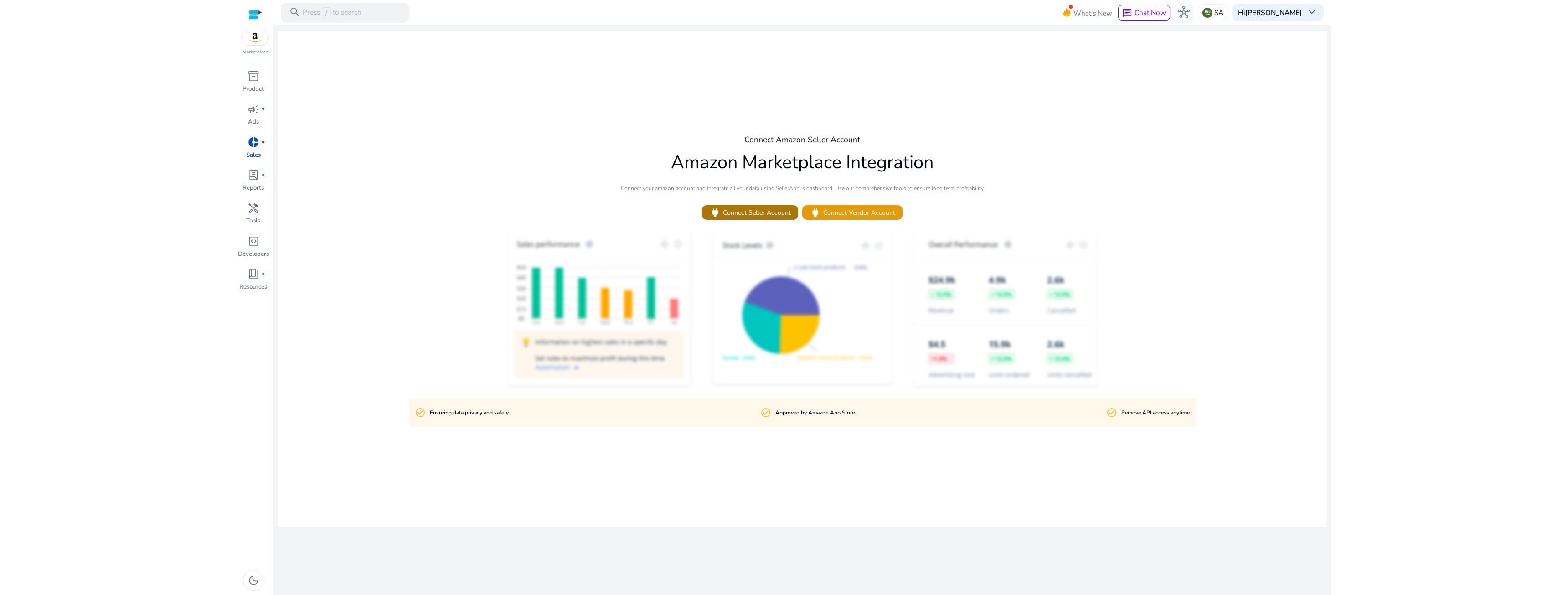
click at [738, 212] on span "power Connect Seller Account" at bounding box center [749, 213] width 81 height 12
click at [253, 118] on p "Ads" at bounding box center [254, 122] width 11 height 9
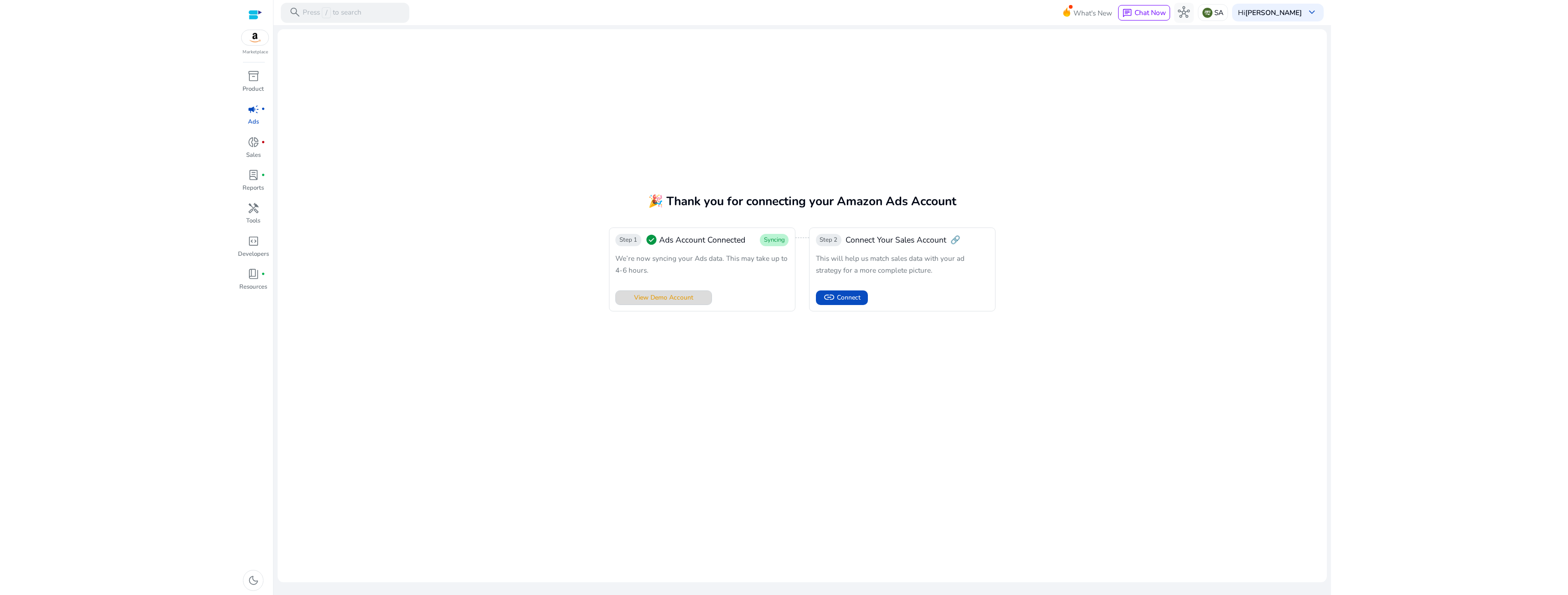
click at [690, 301] on span "View Demo Account" at bounding box center [664, 298] width 60 height 10
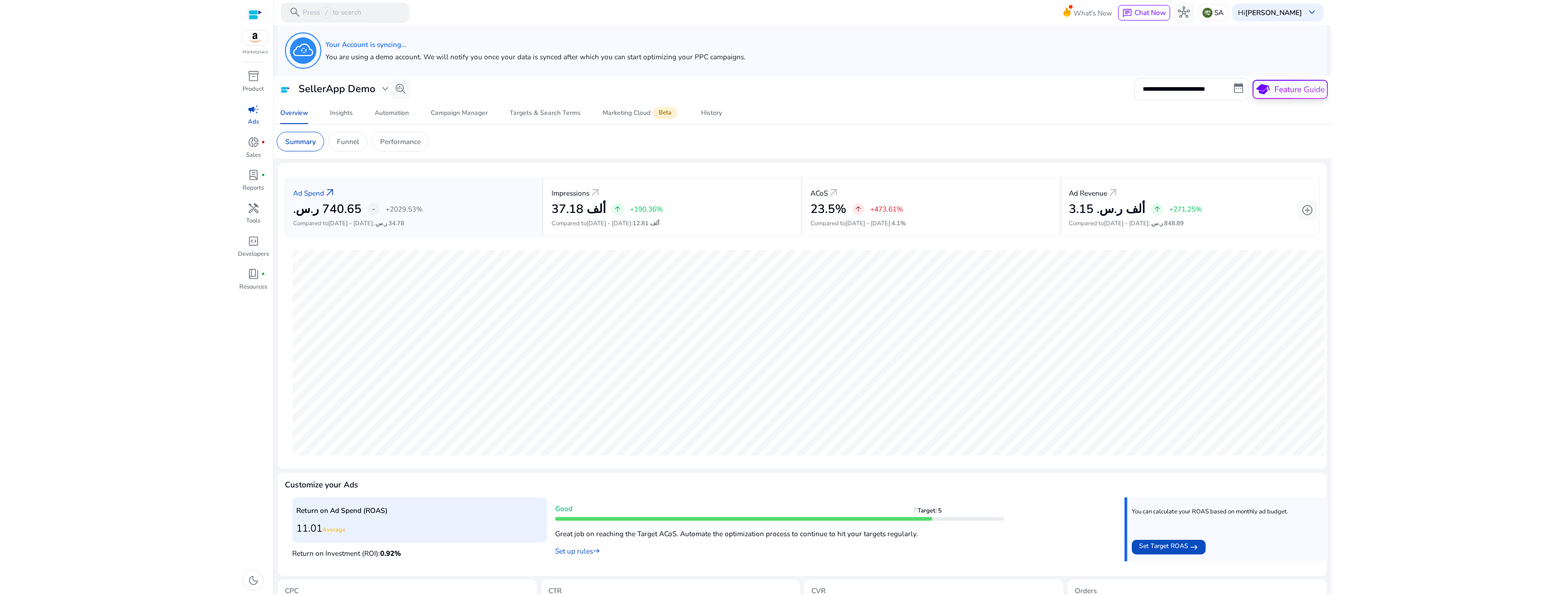
click at [1289, 93] on button "school Feature Guide" at bounding box center [1289, 89] width 75 height 19
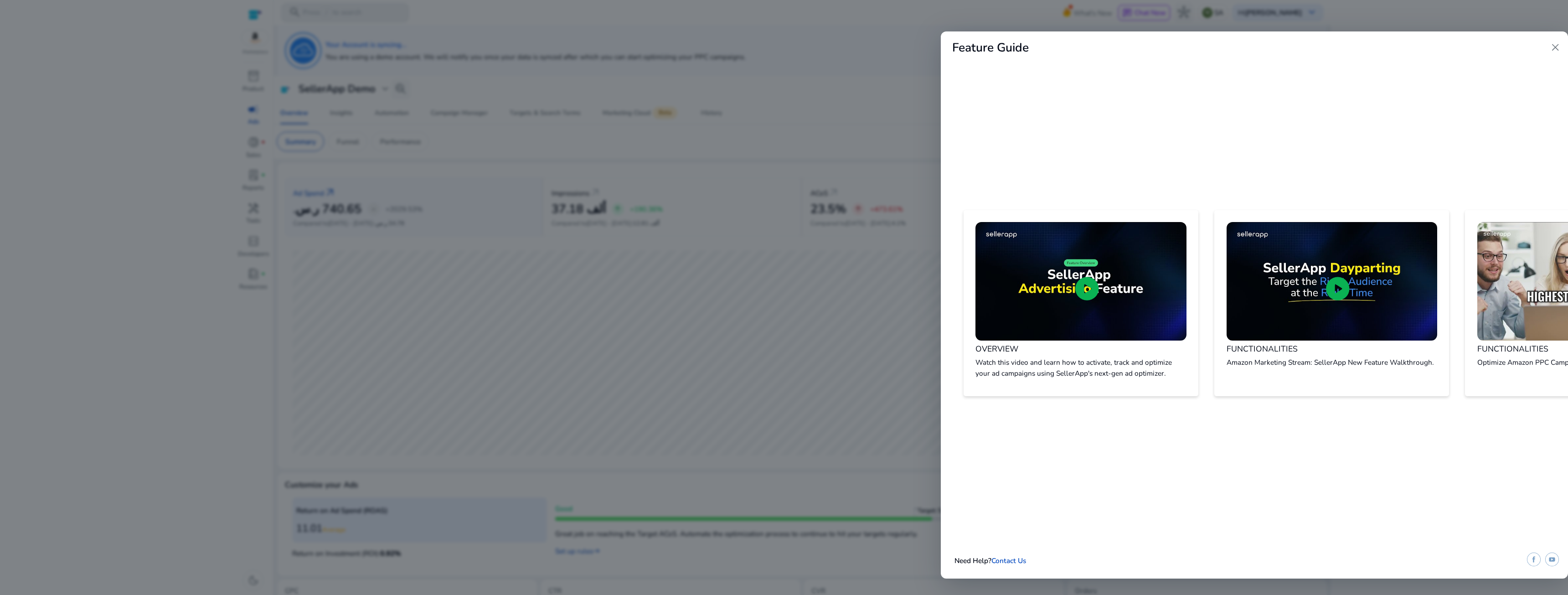
click at [810, 110] on div at bounding box center [784, 297] width 1568 height 595
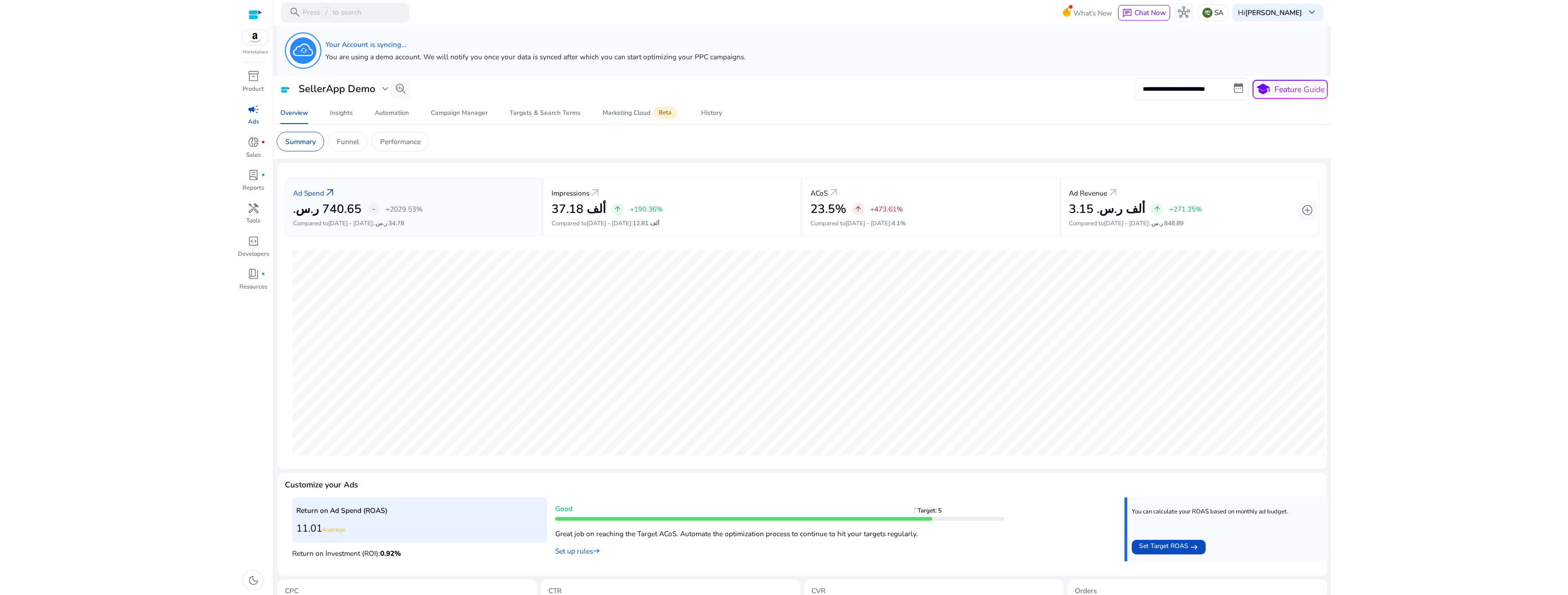
click at [244, 105] on div "campaign" at bounding box center [253, 109] width 28 height 16
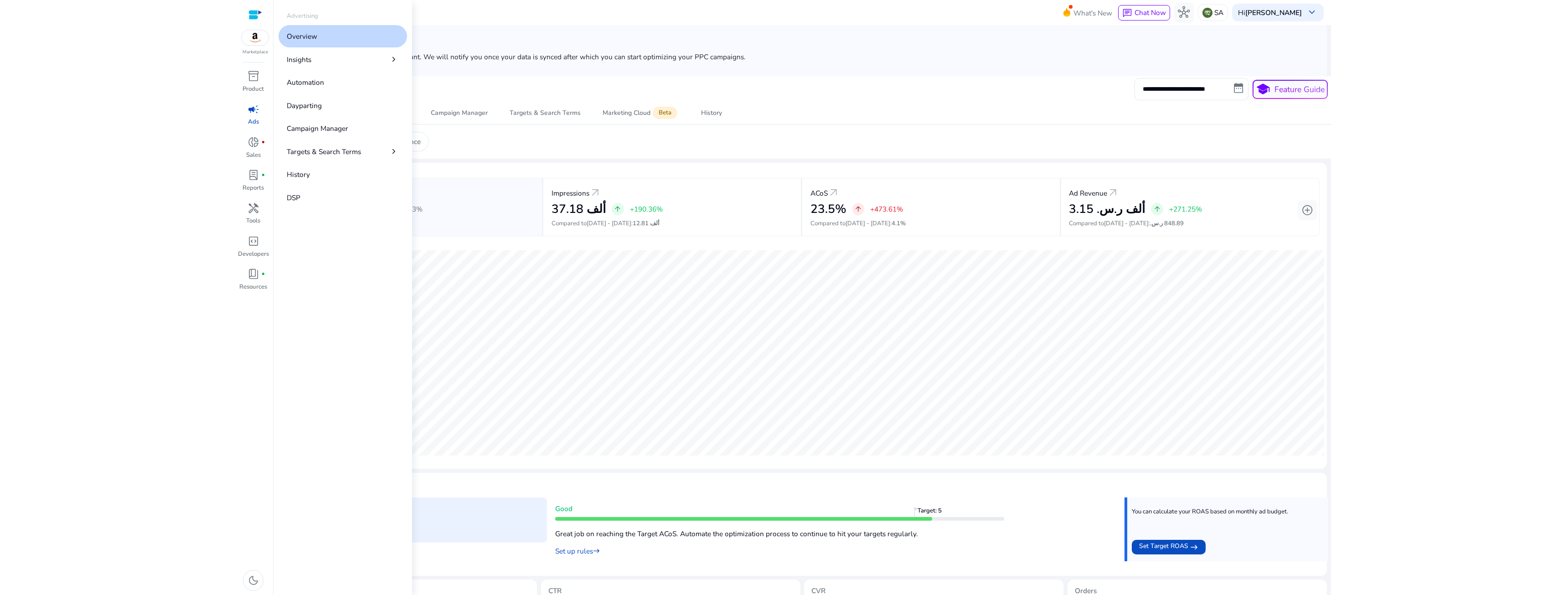
click at [307, 31] on link "Overview" at bounding box center [343, 36] width 129 height 23
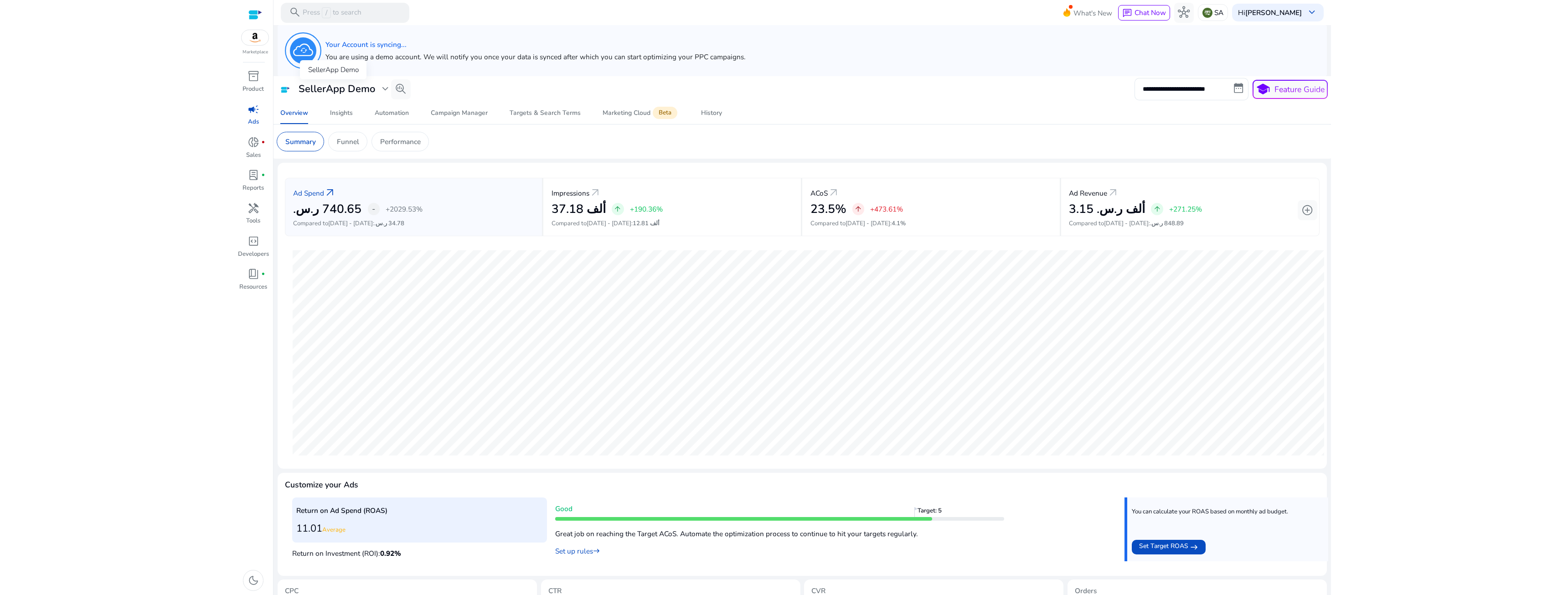
click at [373, 87] on h3 "SellerApp Demo" at bounding box center [336, 89] width 76 height 12
click at [315, 153] on div "Manage Profile(s)" at bounding box center [350, 154] width 146 height 22
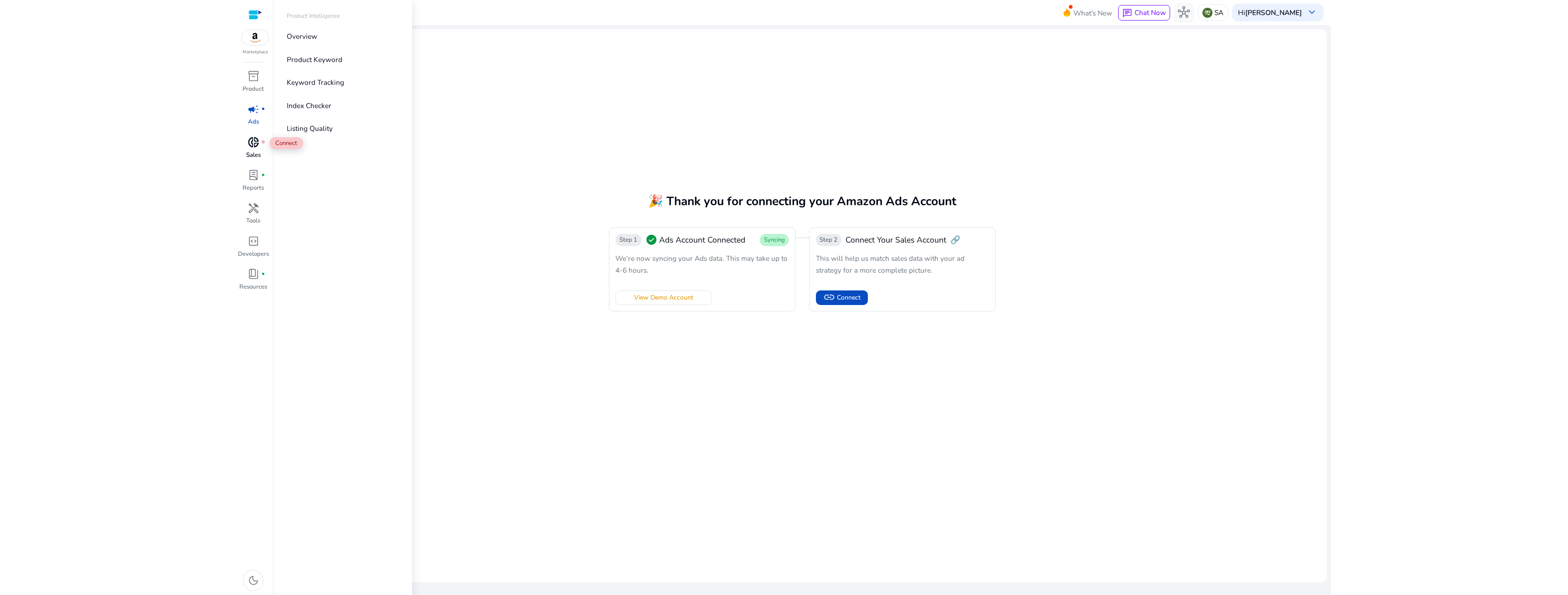
click at [253, 144] on span "donut_small" at bounding box center [253, 142] width 12 height 12
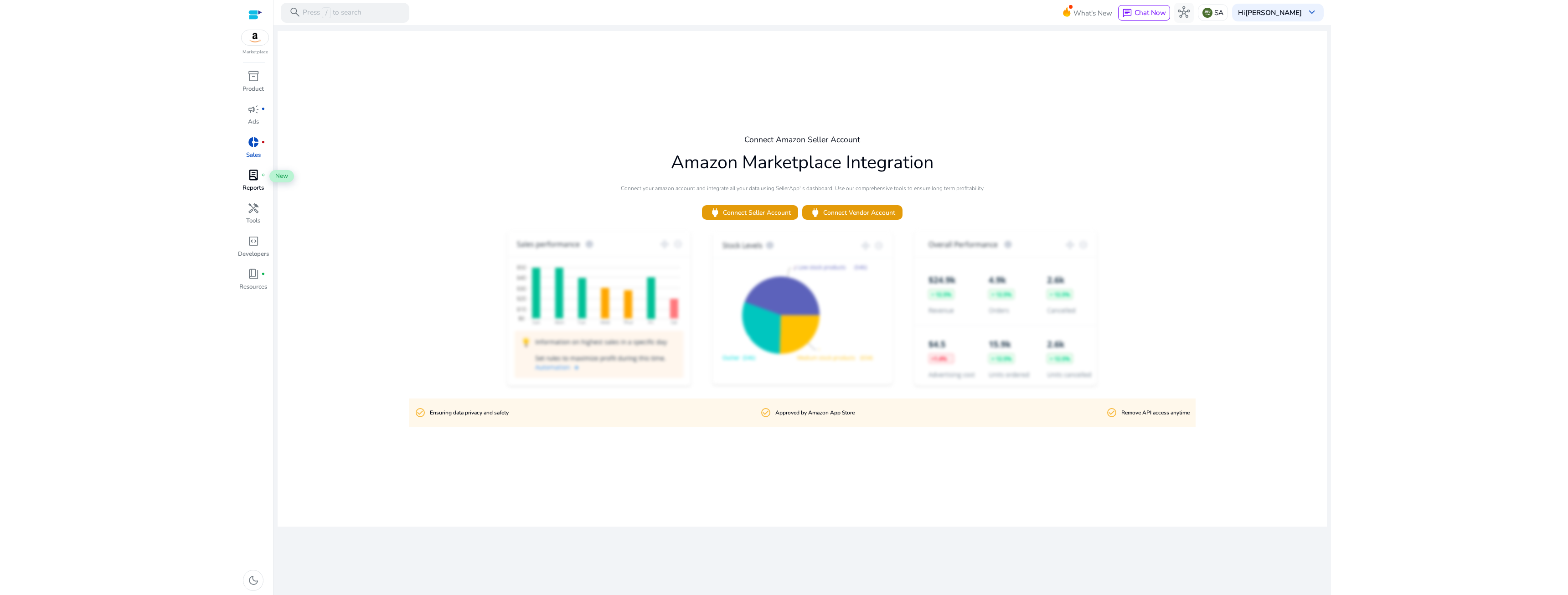
click at [259, 173] on span "lab_profile" at bounding box center [253, 175] width 12 height 12
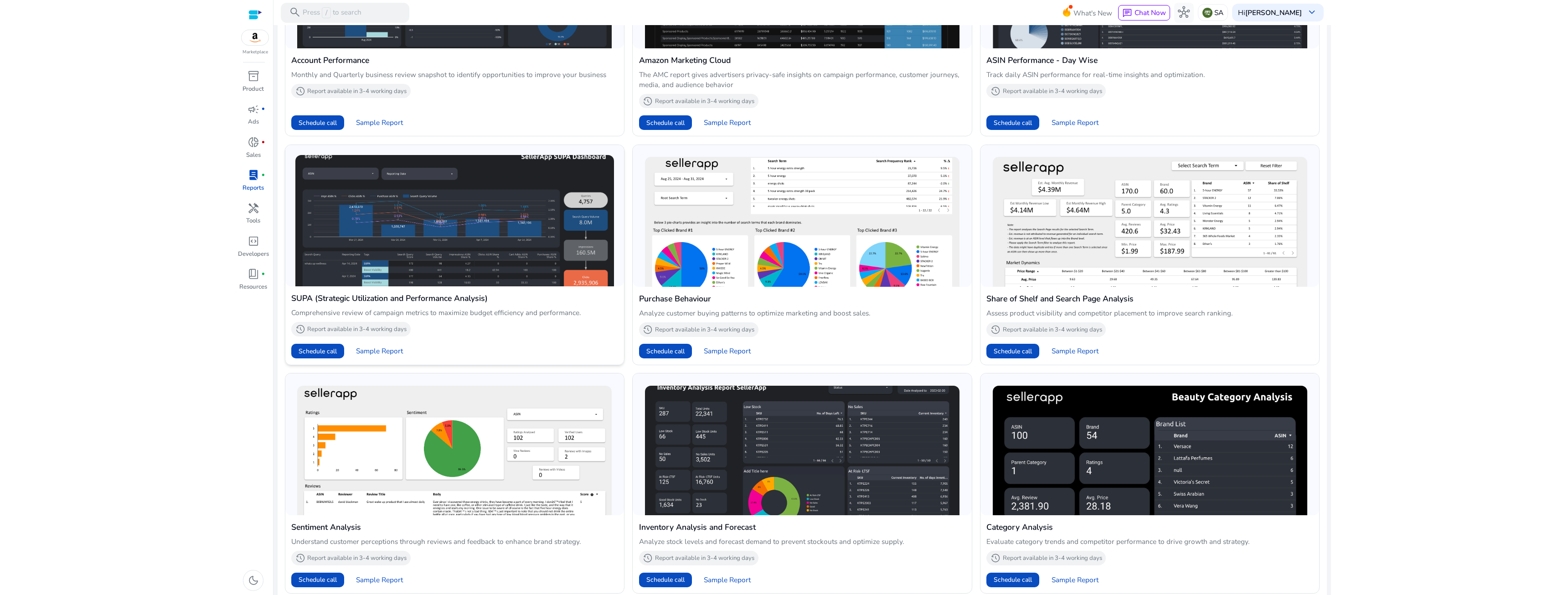
scroll to position [508, 0]
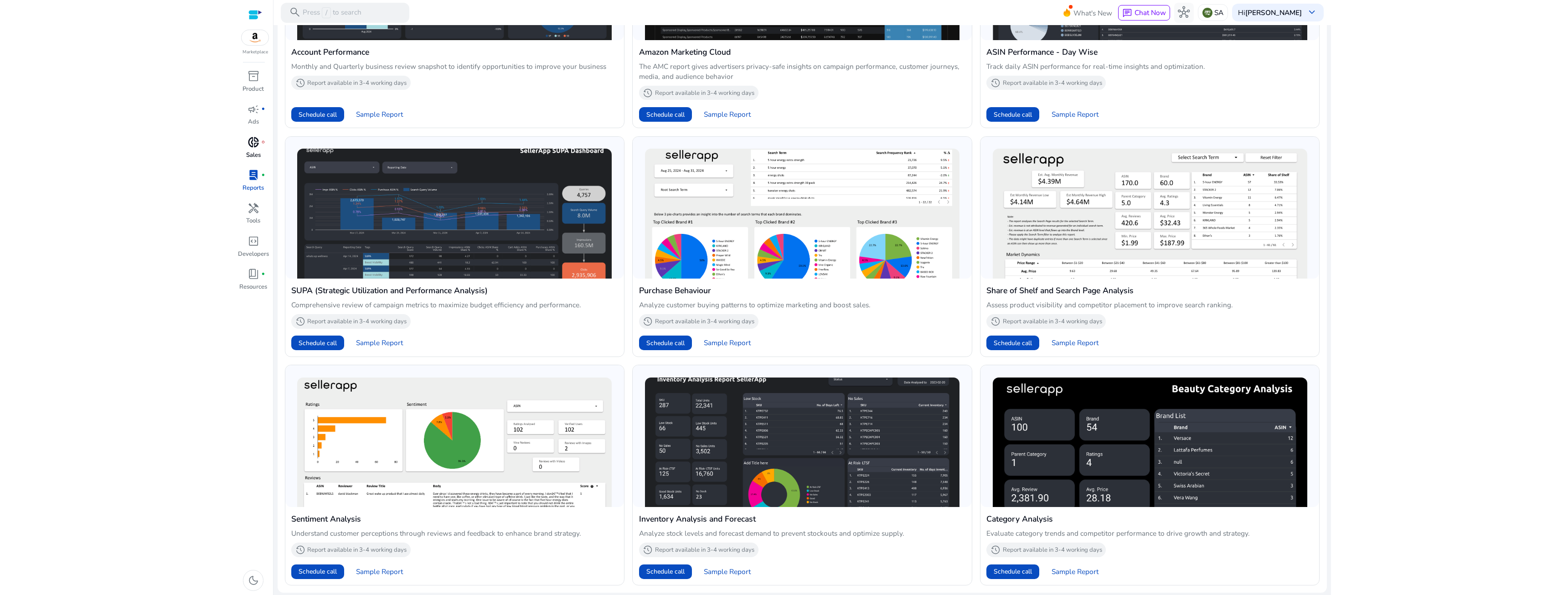
click at [247, 142] on span "donut_small" at bounding box center [253, 142] width 12 height 12
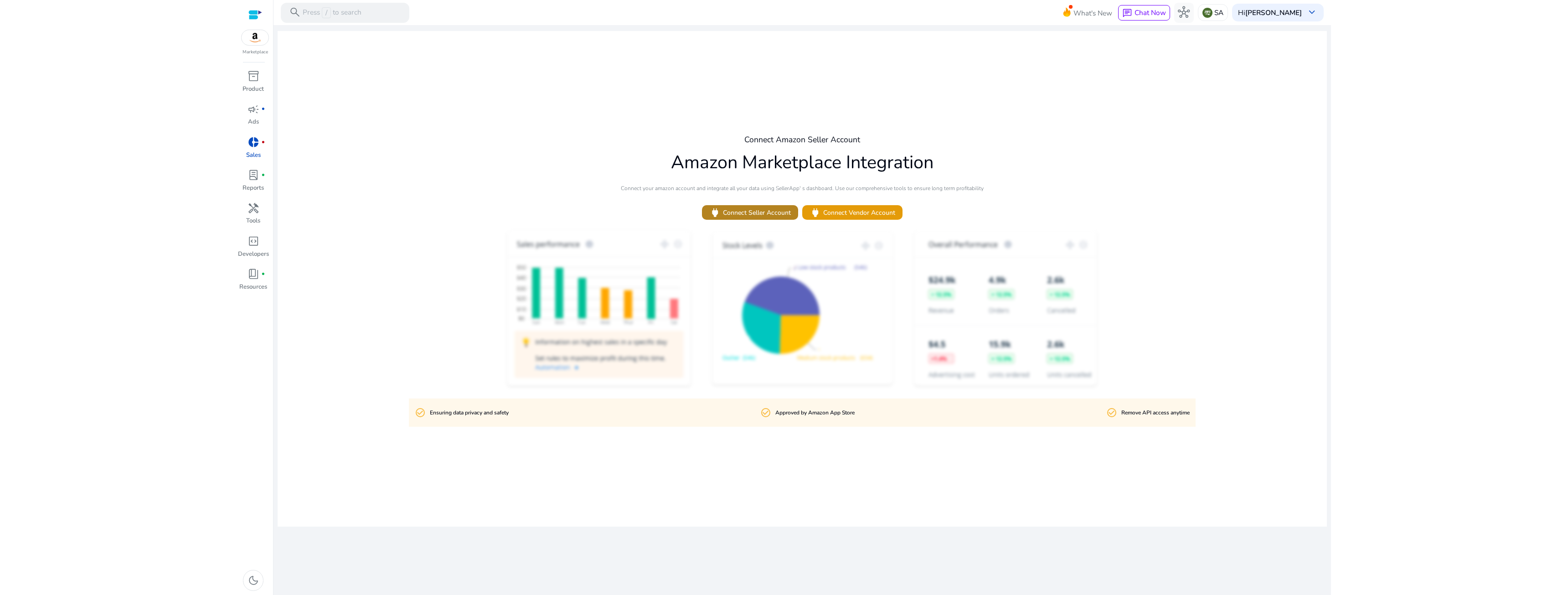
click at [724, 214] on span "power Connect Seller Account" at bounding box center [749, 213] width 81 height 12
click at [256, 118] on p "Ads" at bounding box center [254, 122] width 11 height 9
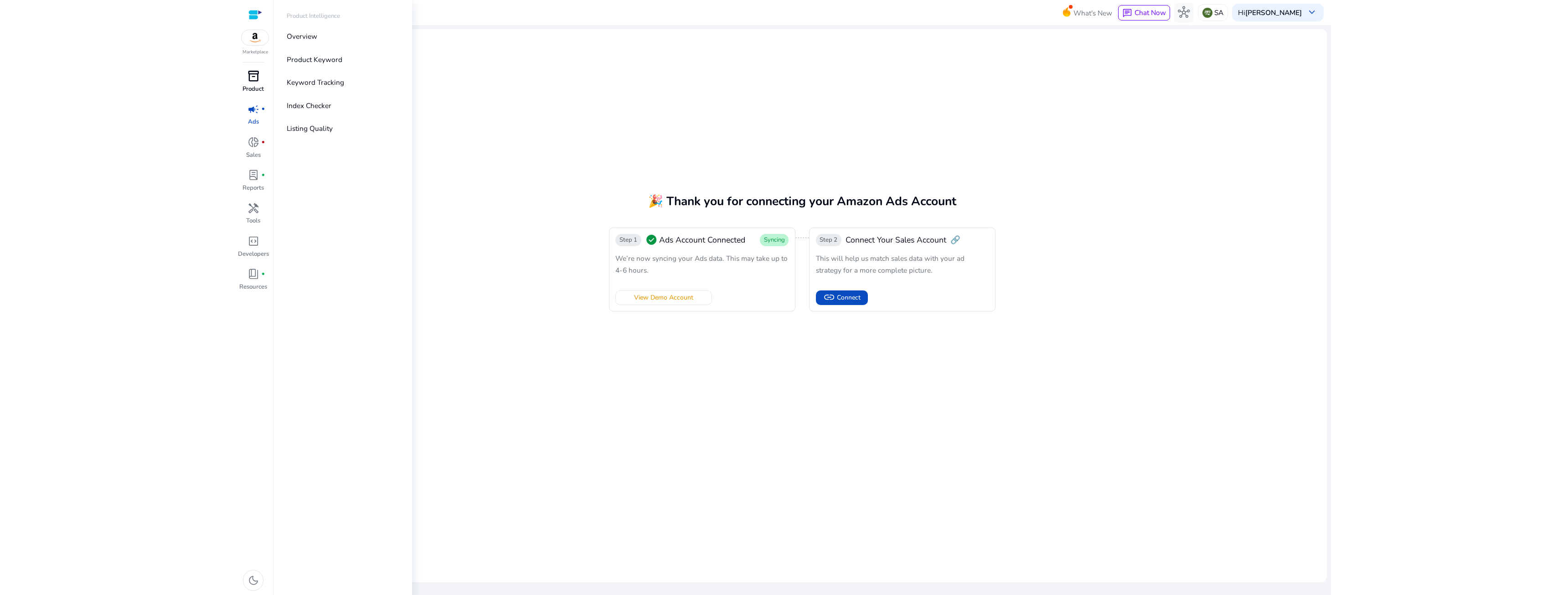
click at [258, 90] on p "Product" at bounding box center [253, 89] width 22 height 9
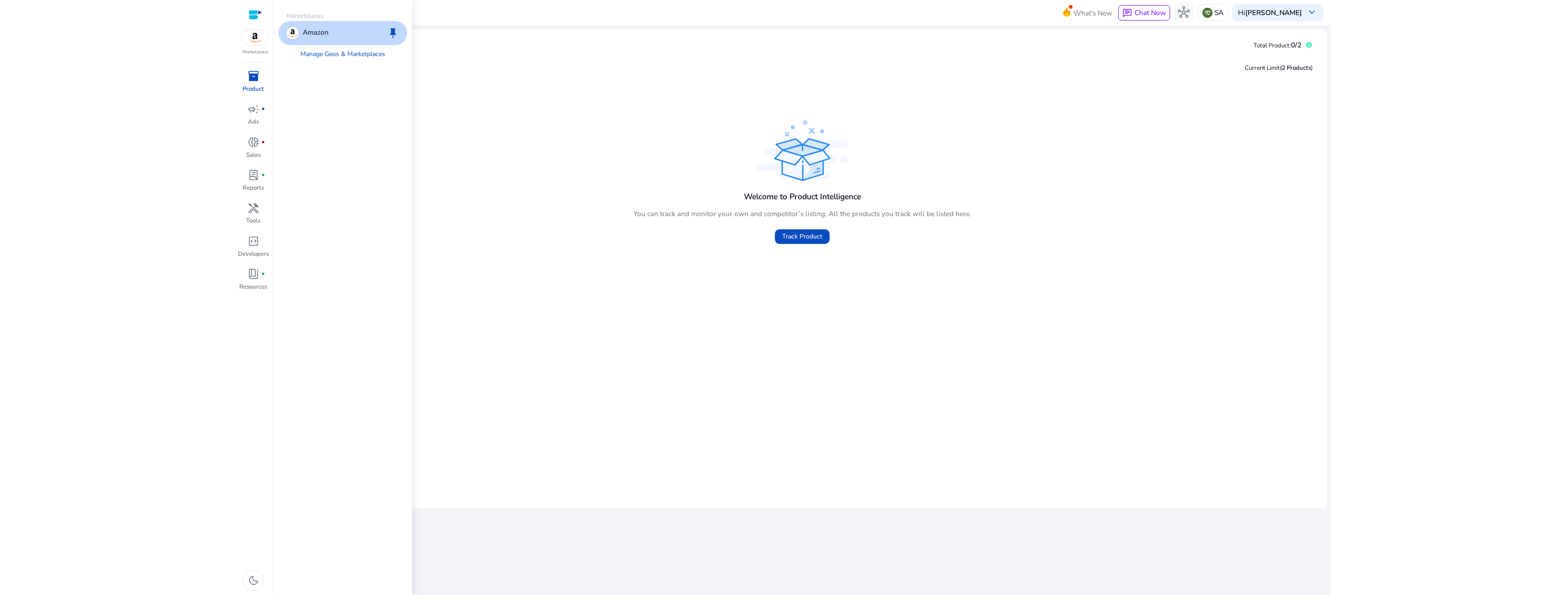
click at [253, 43] on img at bounding box center [255, 37] width 27 height 15
click at [258, 80] on span "inventory_2" at bounding box center [253, 76] width 12 height 12
click at [319, 39] on link "Overview" at bounding box center [343, 36] width 129 height 23
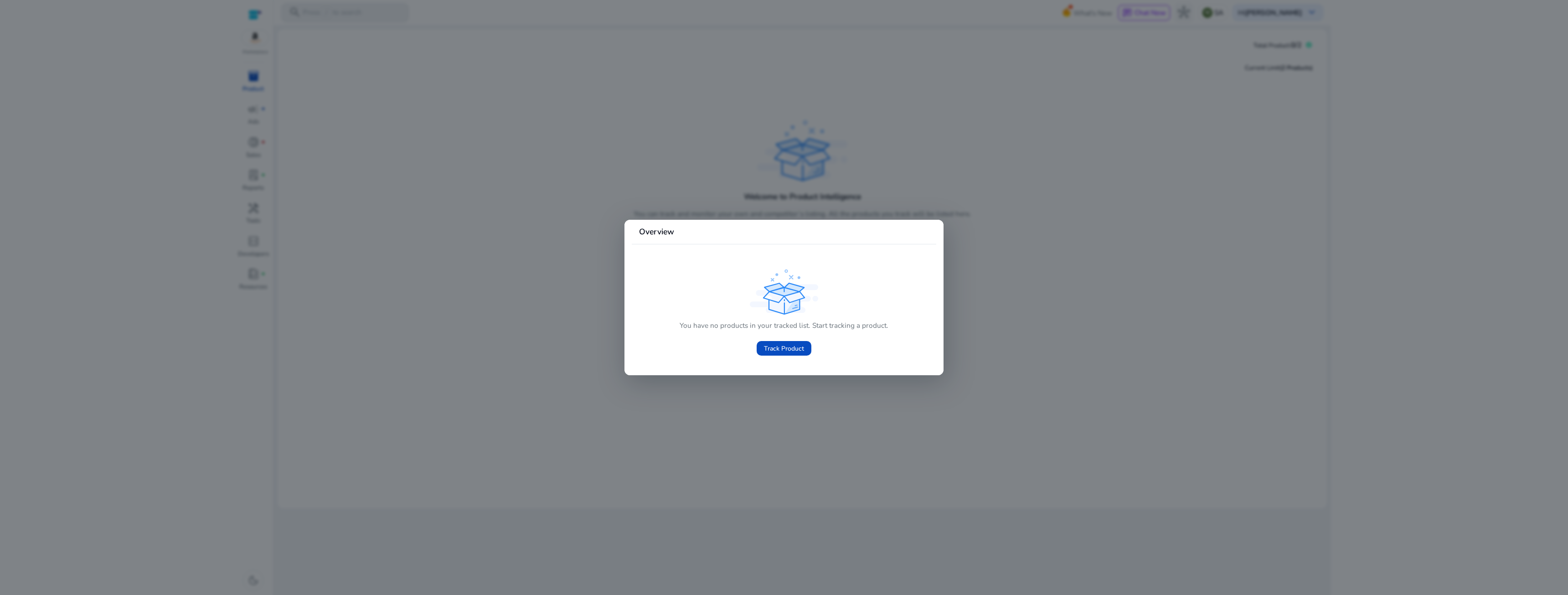
click at [567, 174] on div at bounding box center [784, 297] width 1568 height 595
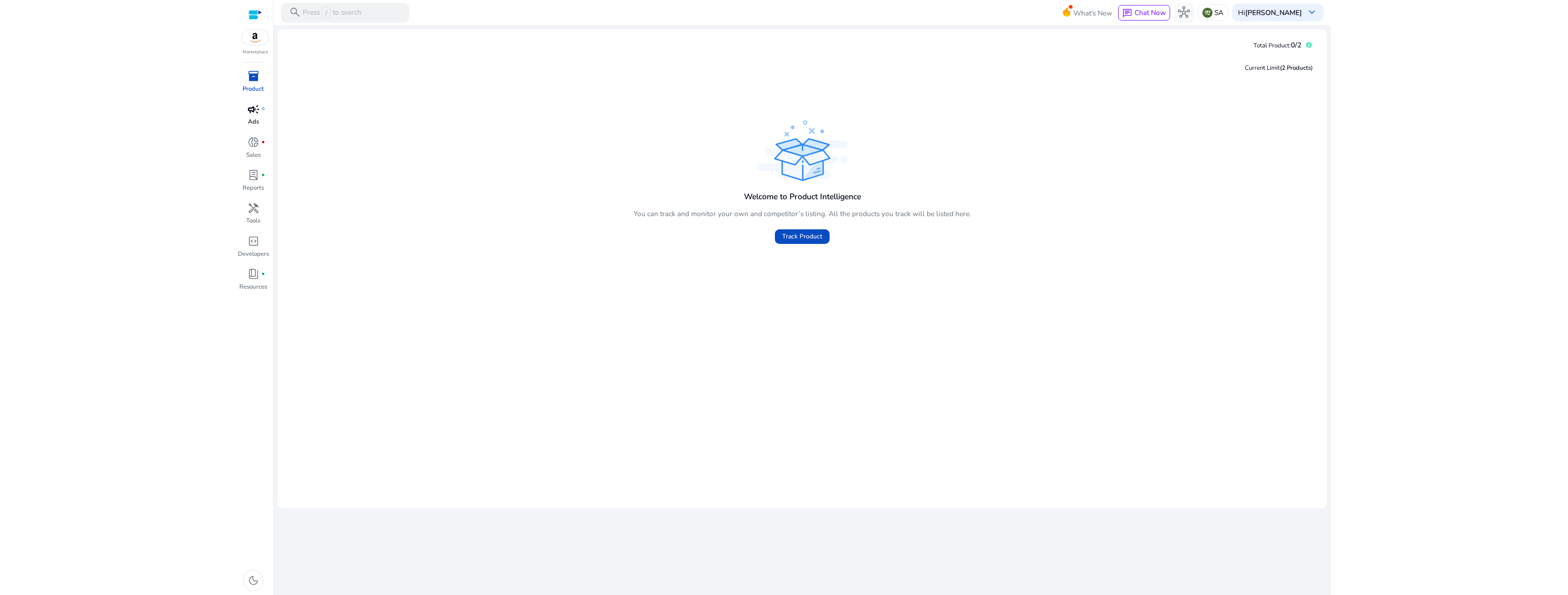
click at [247, 122] on link "campaign fiber_manual_record Ads" at bounding box center [253, 118] width 32 height 33
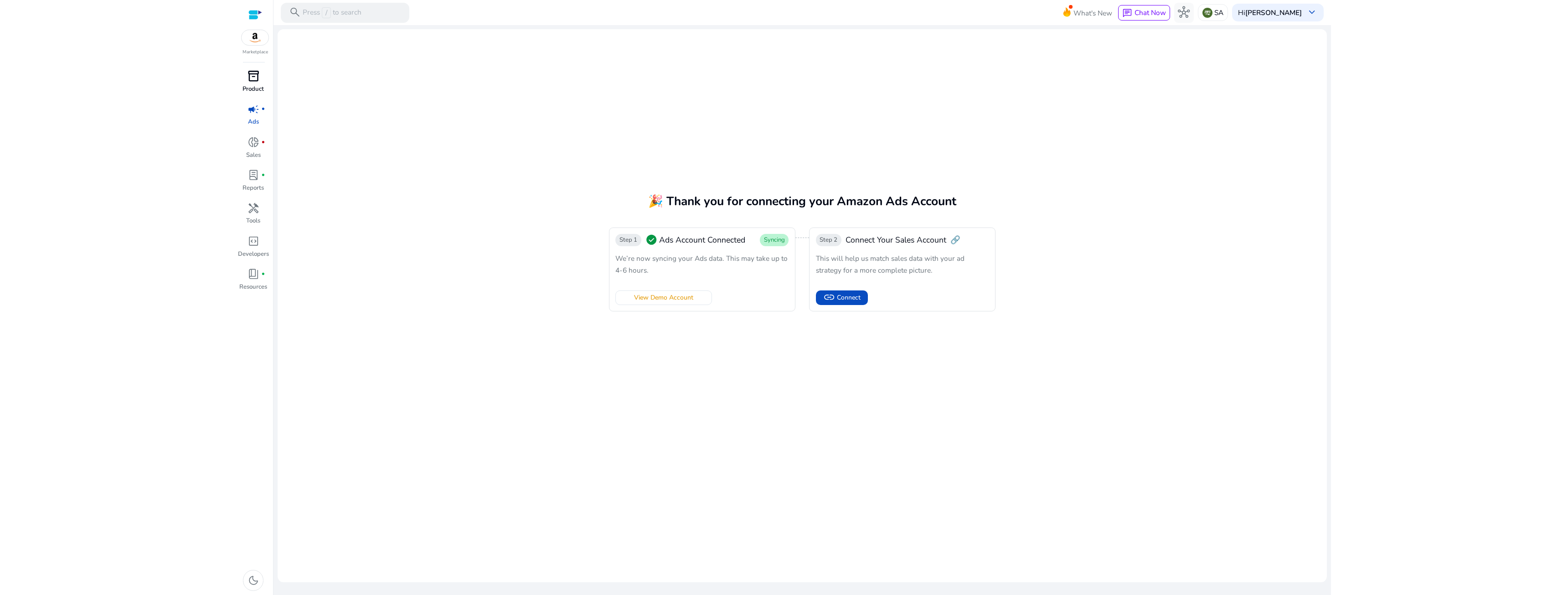
click at [255, 88] on p "Product" at bounding box center [253, 89] width 22 height 9
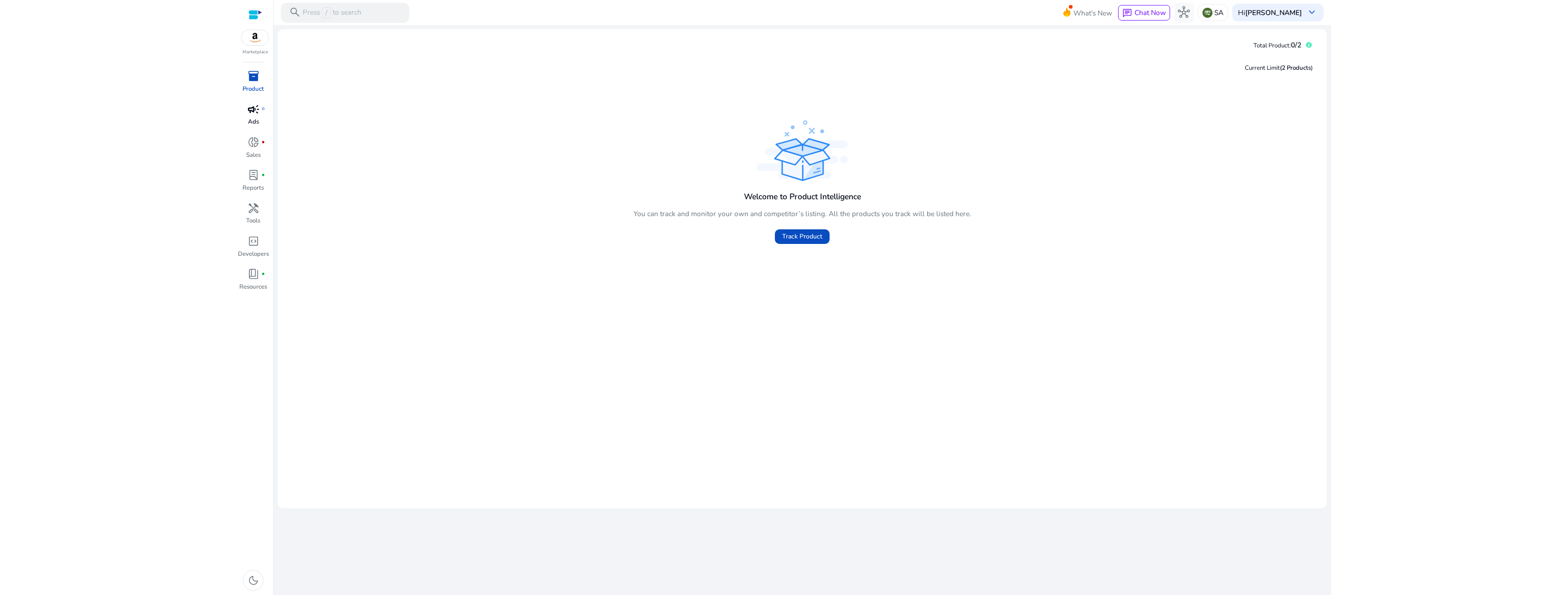
click at [252, 108] on span "campaign" at bounding box center [253, 109] width 12 height 12
